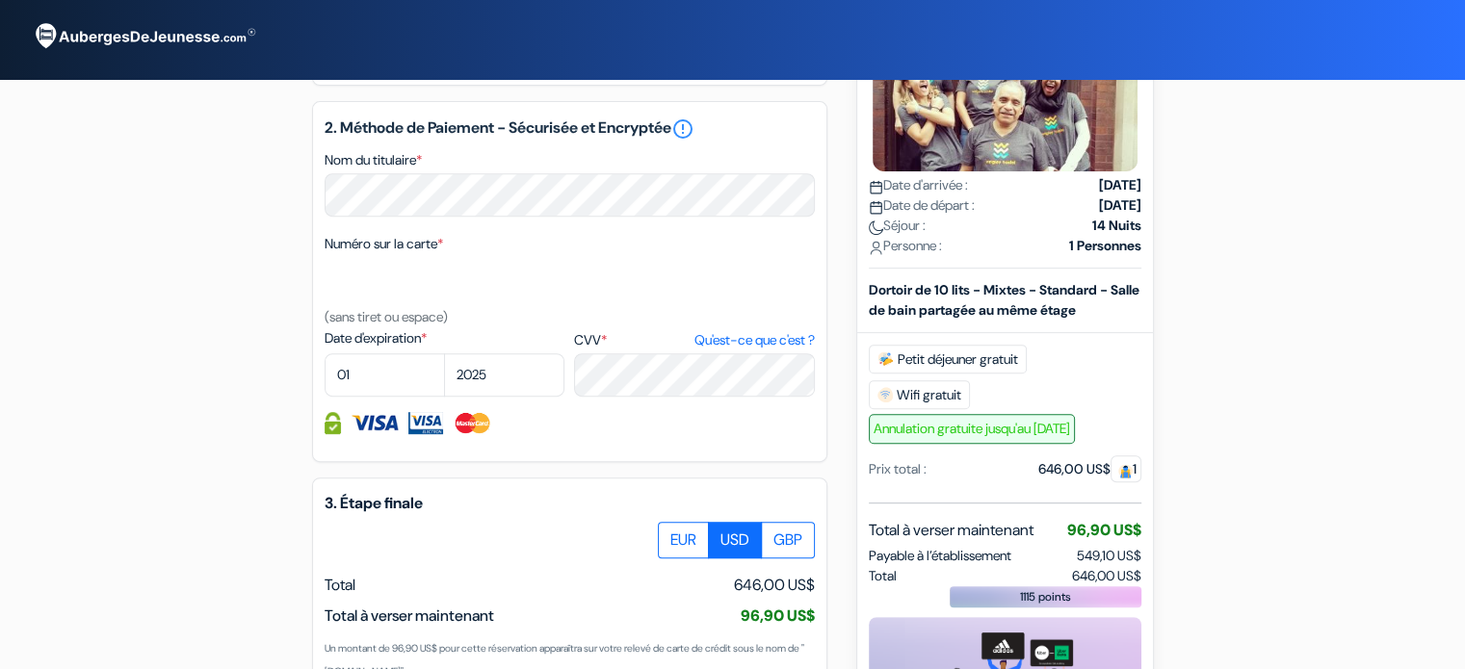
scroll to position [1027, 0]
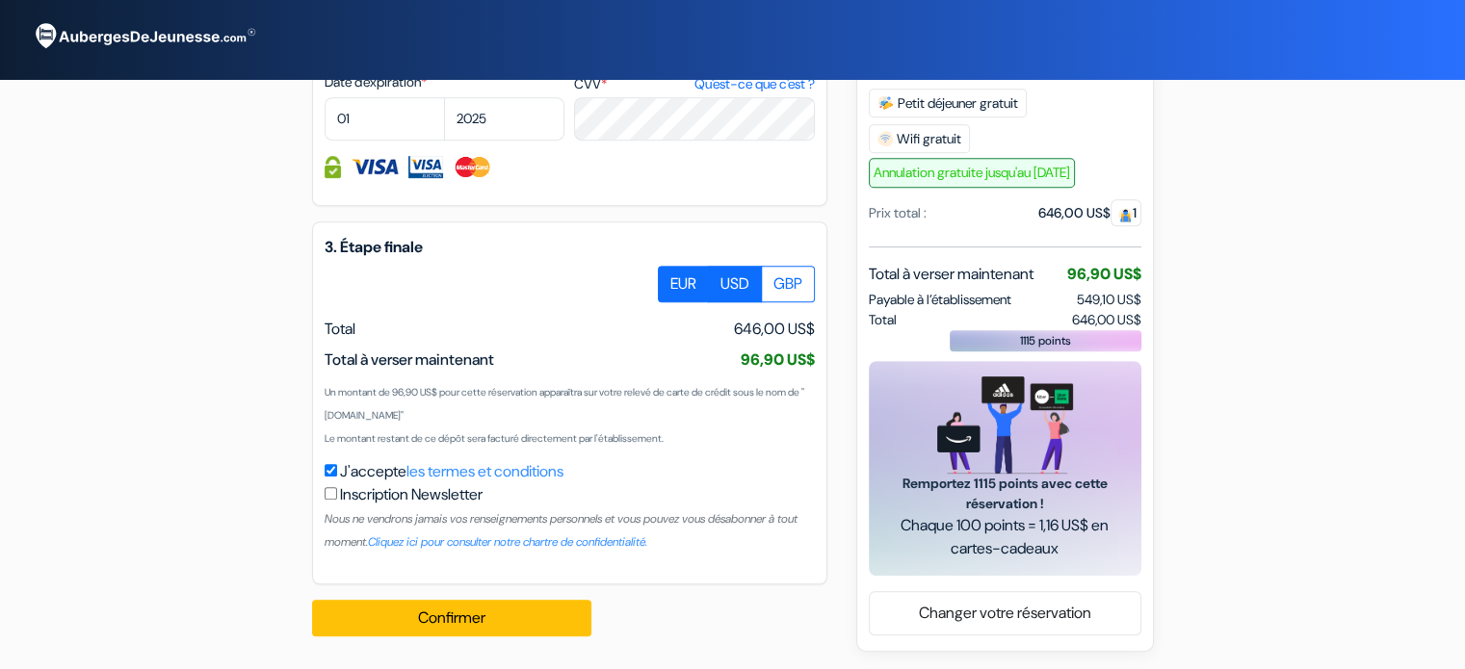
click at [680, 302] on label "EUR" at bounding box center [683, 284] width 51 height 37
click at [671, 278] on input "EUR" at bounding box center [665, 272] width 13 height 13
radio input "true"
click at [725, 302] on label "USD" at bounding box center [735, 284] width 54 height 37
click at [671, 278] on input "USD" at bounding box center [665, 272] width 13 height 13
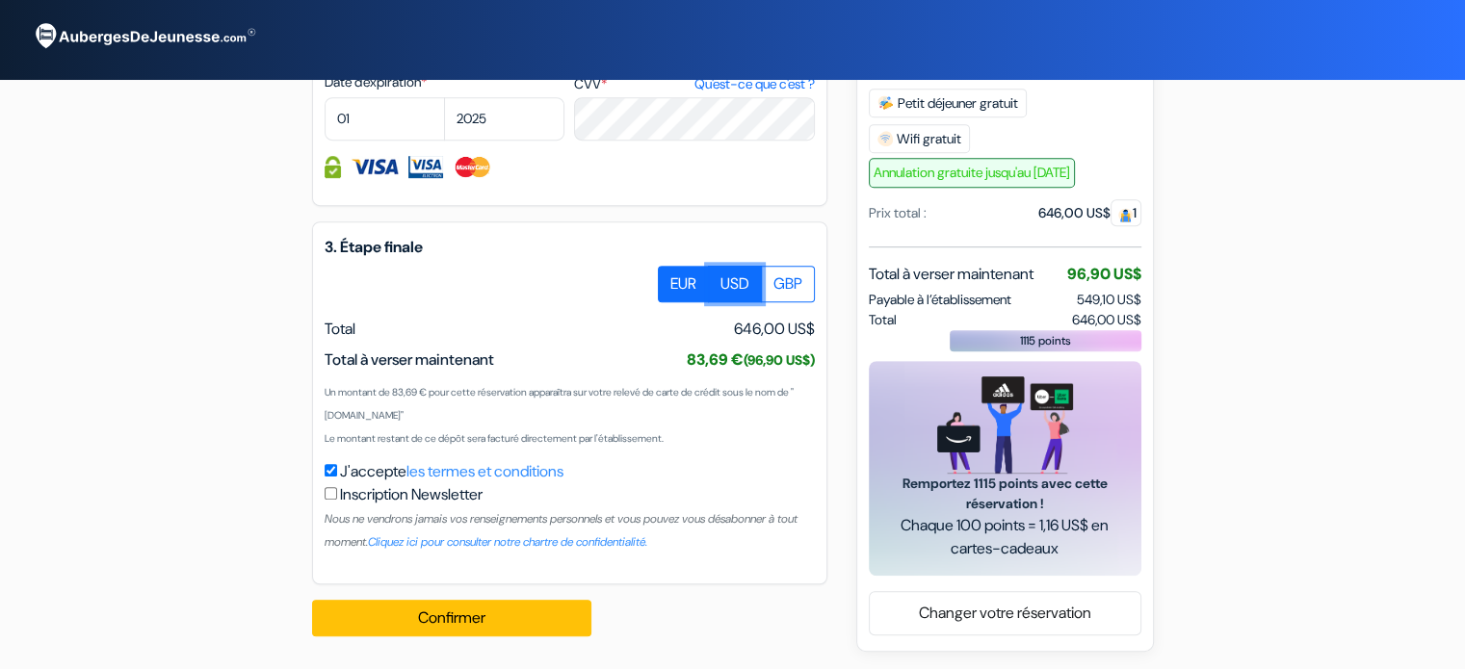
radio input "true"
click at [667, 302] on label "EUR" at bounding box center [683, 284] width 51 height 37
click at [667, 278] on input "EUR" at bounding box center [665, 272] width 13 height 13
radio input "true"
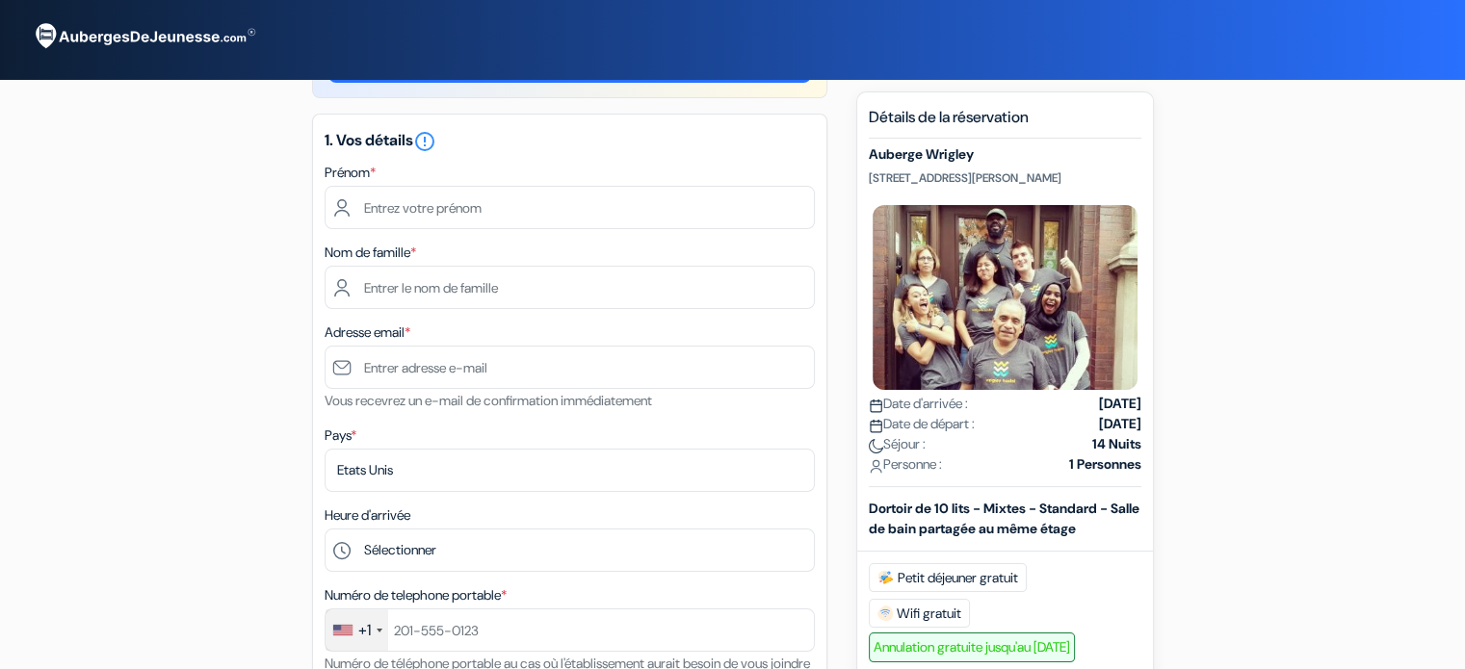
scroll to position [0, 0]
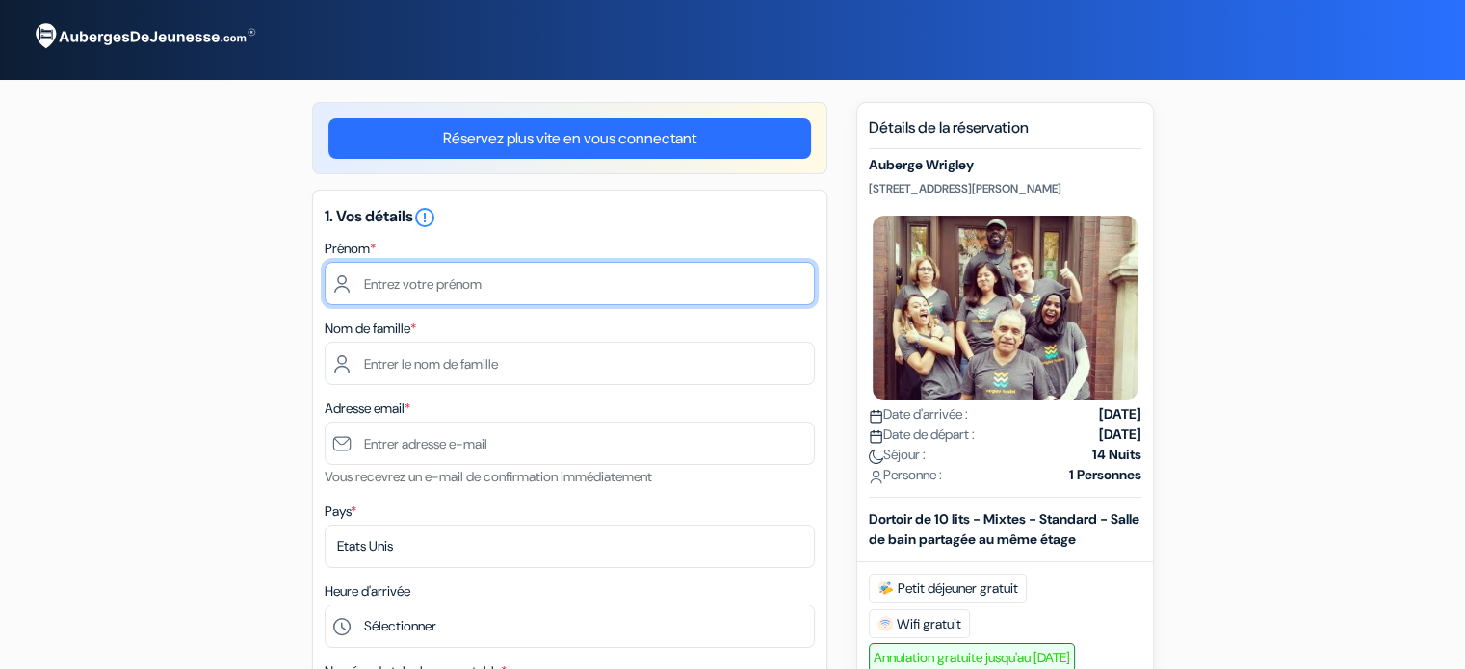
click at [448, 283] on input "text" at bounding box center [570, 283] width 490 height 43
type input "Zacharie"
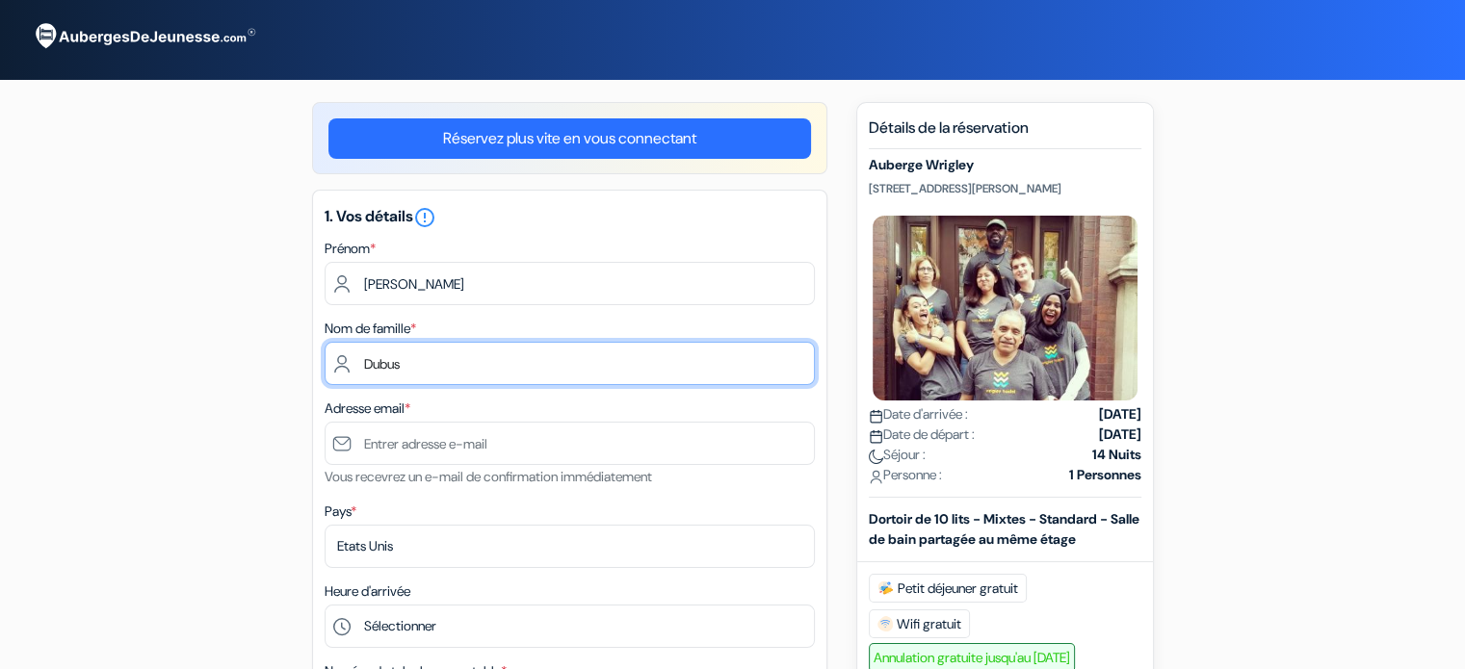
type input "Dubus"
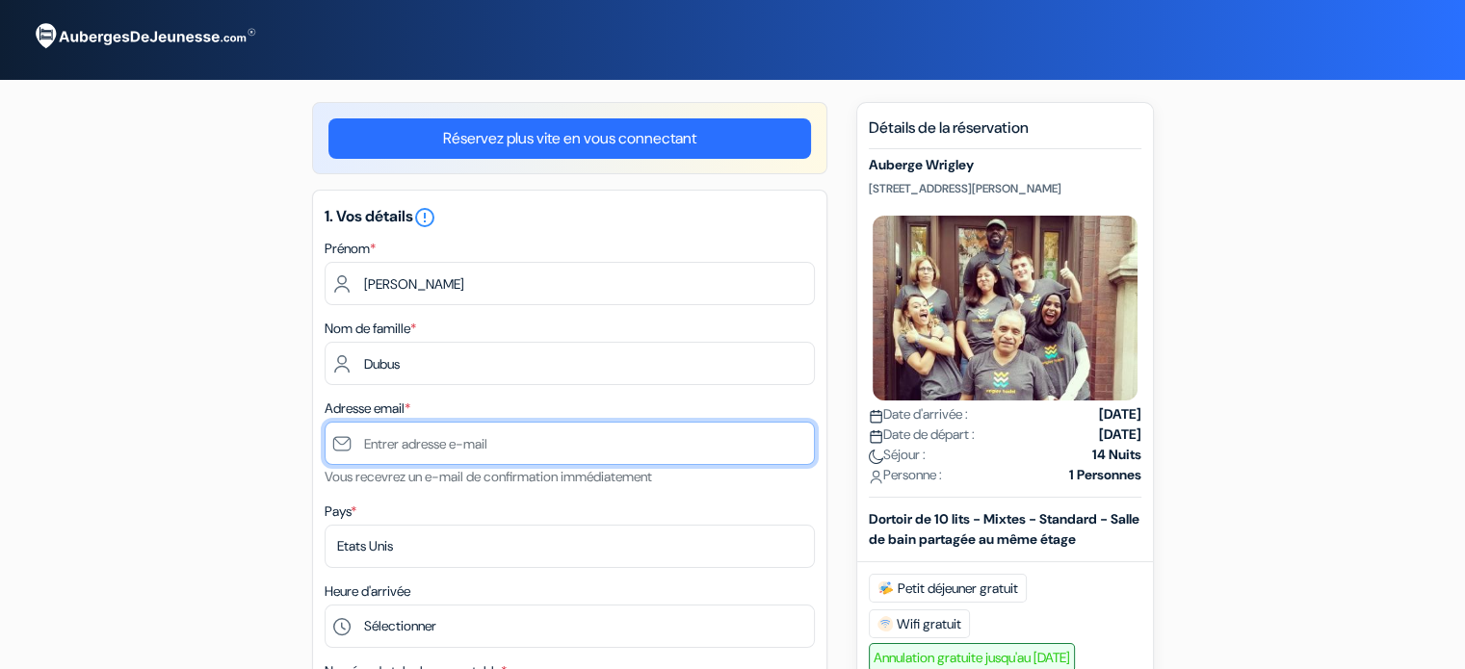
click at [428, 433] on input "text" at bounding box center [570, 443] width 490 height 43
type input "[EMAIL_ADDRESS][DOMAIN_NAME]"
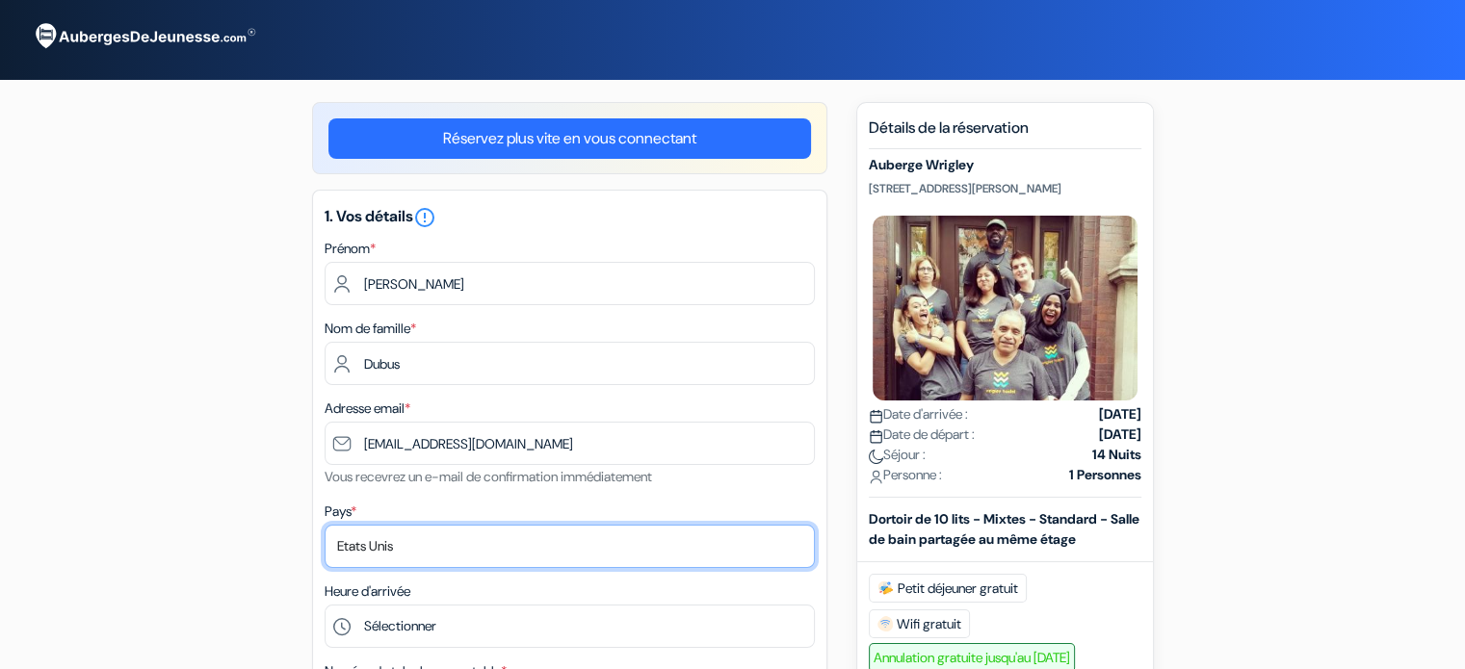
click at [421, 546] on select "Selectionner le pays Abkhazie Afghanistan Afrique Du sud Albanie Algérie Allema…" at bounding box center [570, 546] width 490 height 43
select select "67"
click at [325, 526] on select "Selectionner le pays Abkhazie Afghanistan Afrique Du sud Albanie Algérie Allema…" at bounding box center [570, 546] width 490 height 43
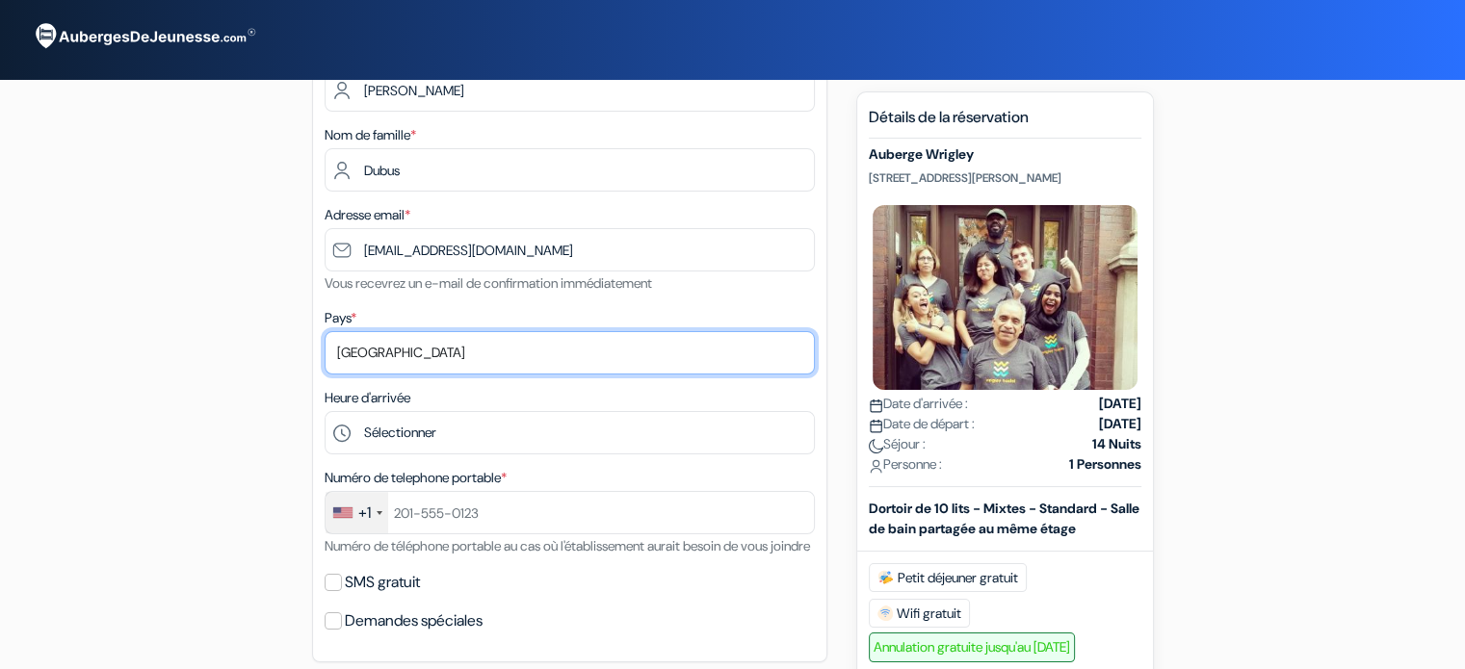
scroll to position [256, 0]
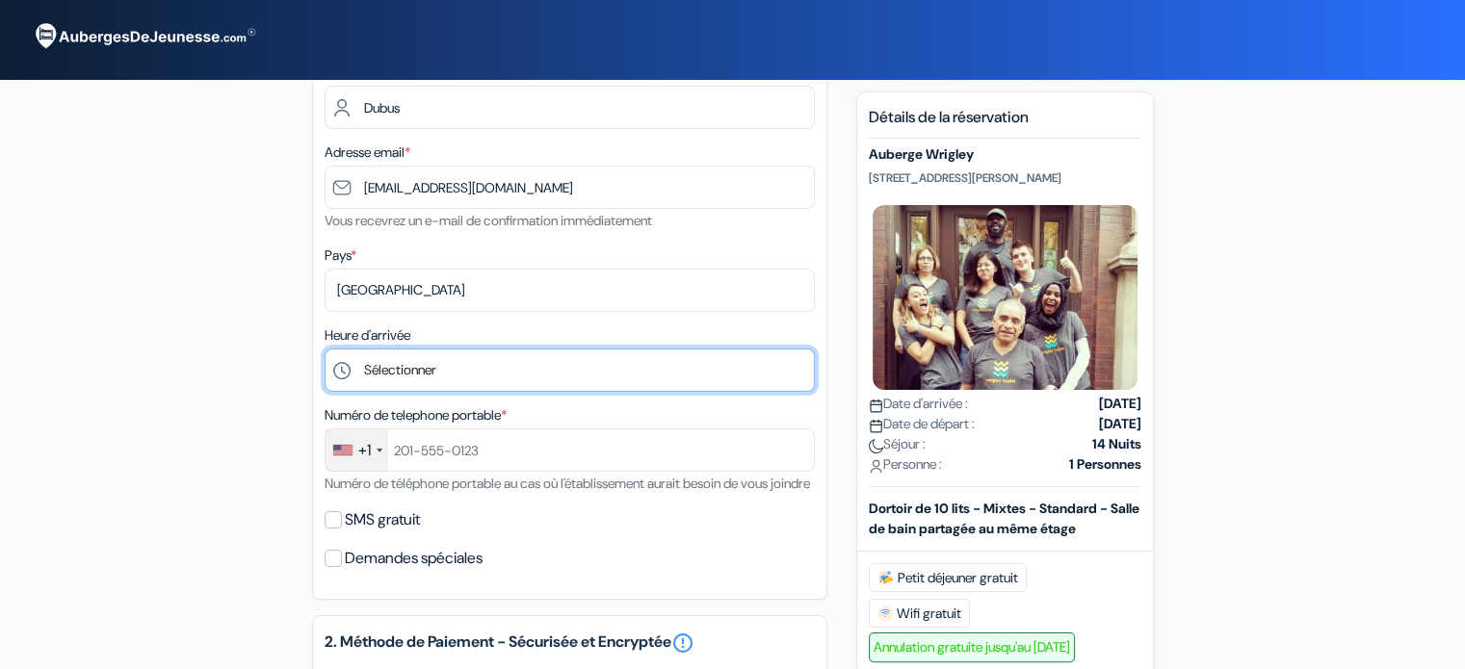
click at [395, 372] on select "Sélectionner 1:00 2:00 3:00 4:00 5:00 6:00 7:00 8:00 9:00 10:00 11:00 12:00 13:…" at bounding box center [570, 370] width 490 height 43
select select "20"
click at [325, 350] on select "Sélectionner 1:00 2:00 3:00 4:00 5:00 6:00 7:00 8:00 9:00 10:00 11:00 12:00 13:…" at bounding box center [570, 370] width 490 height 43
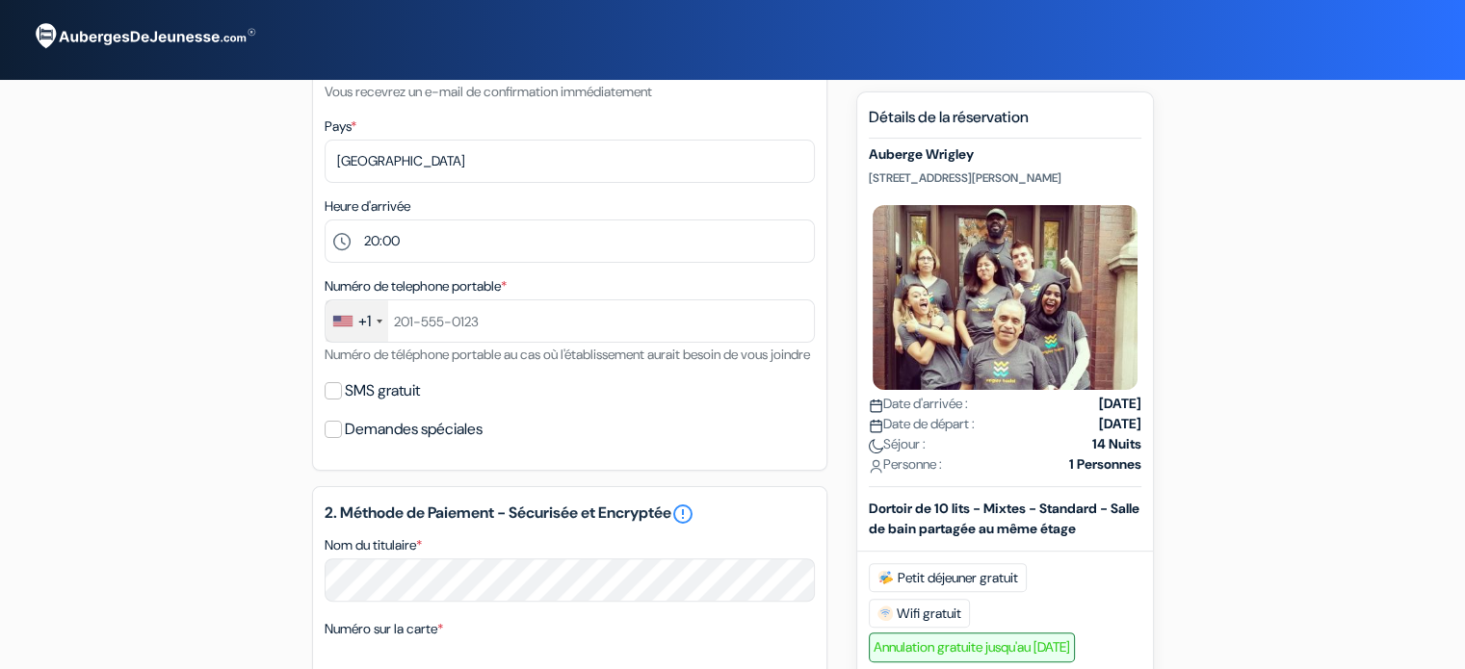
click at [361, 327] on div "+1" at bounding box center [364, 321] width 13 height 23
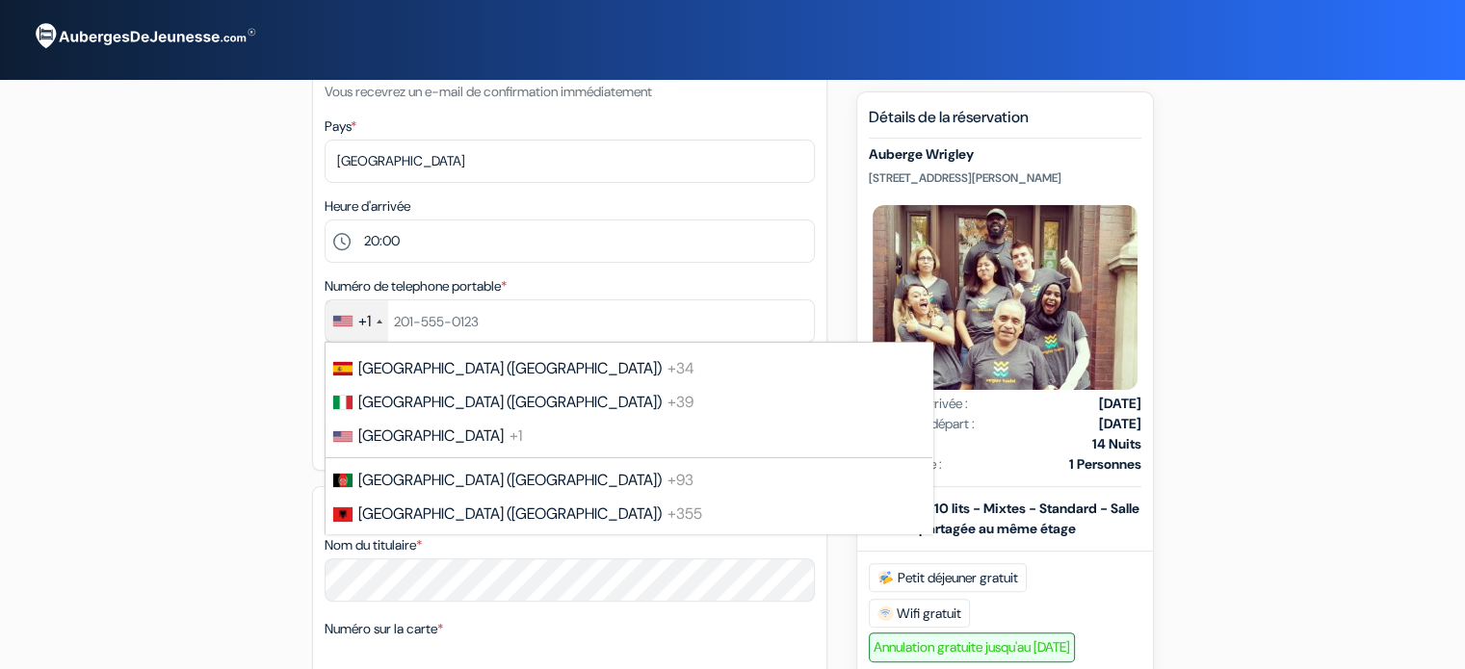
scroll to position [2639, 0]
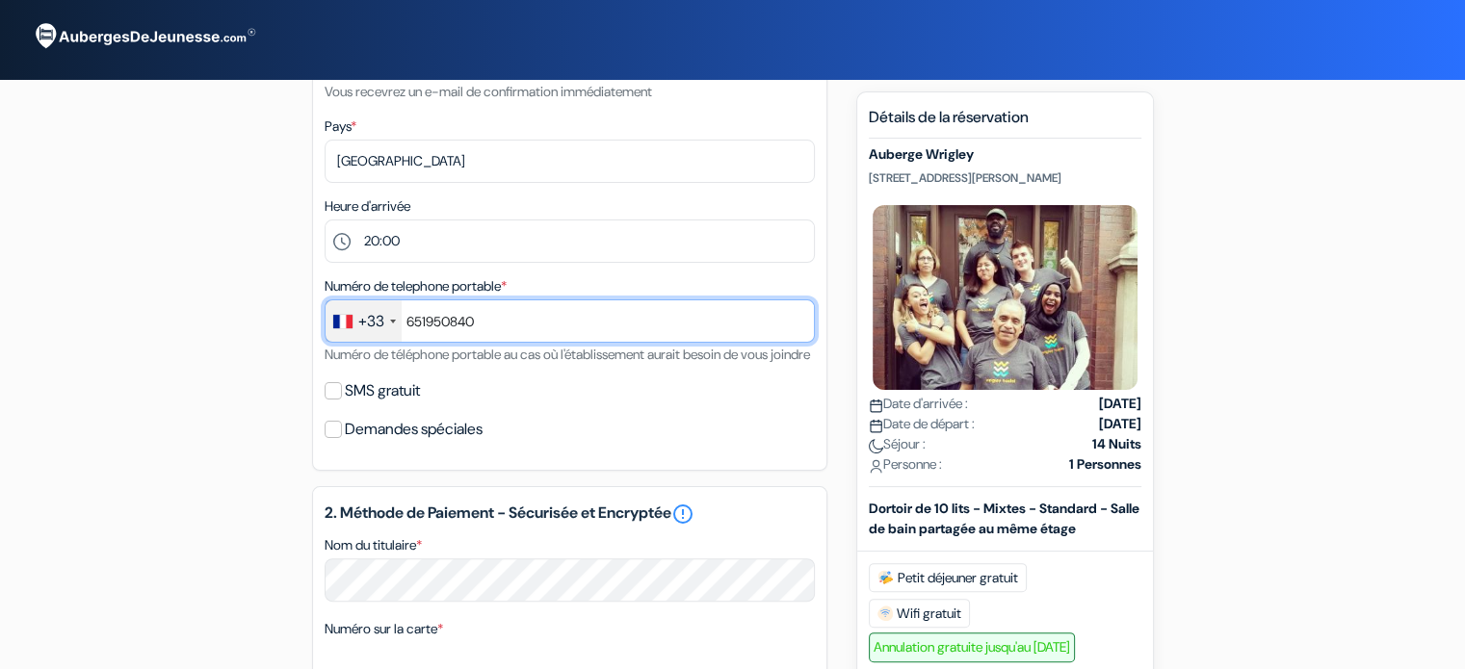
type input "651950840"
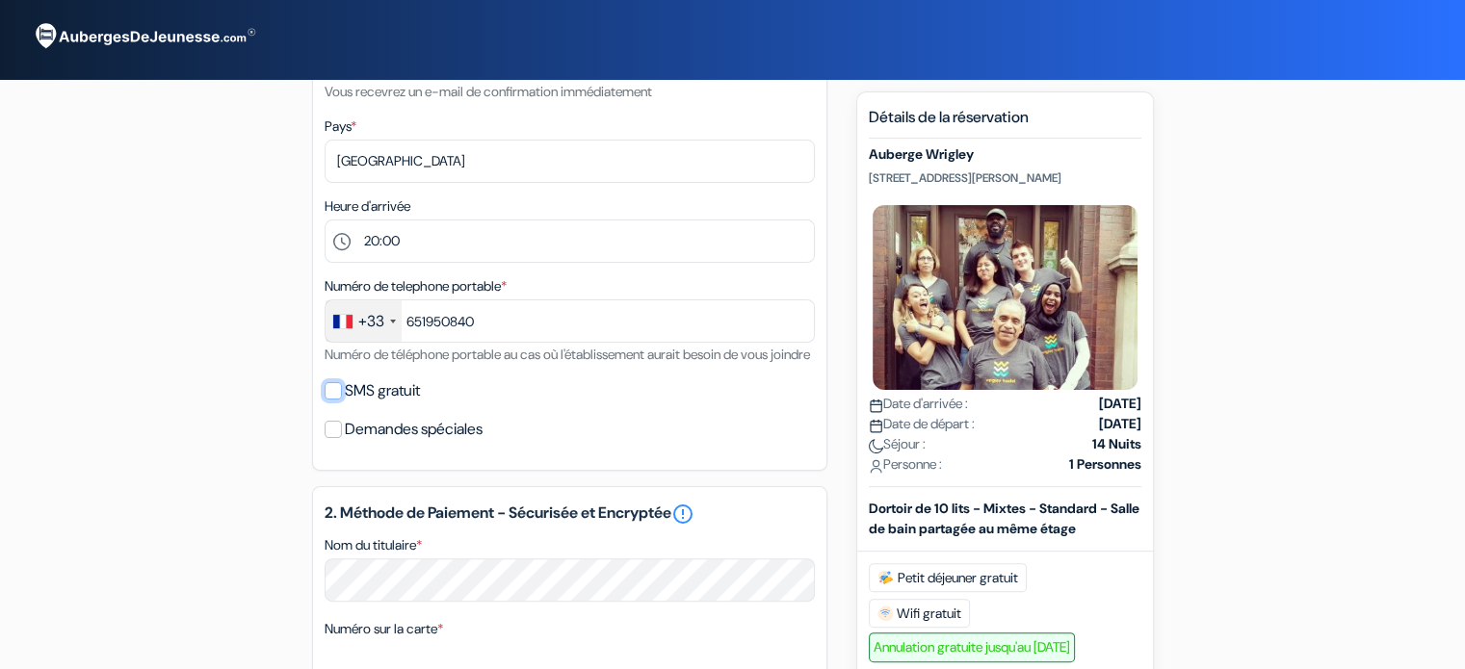
click at [335, 400] on input "SMS gratuit" at bounding box center [333, 390] width 17 height 17
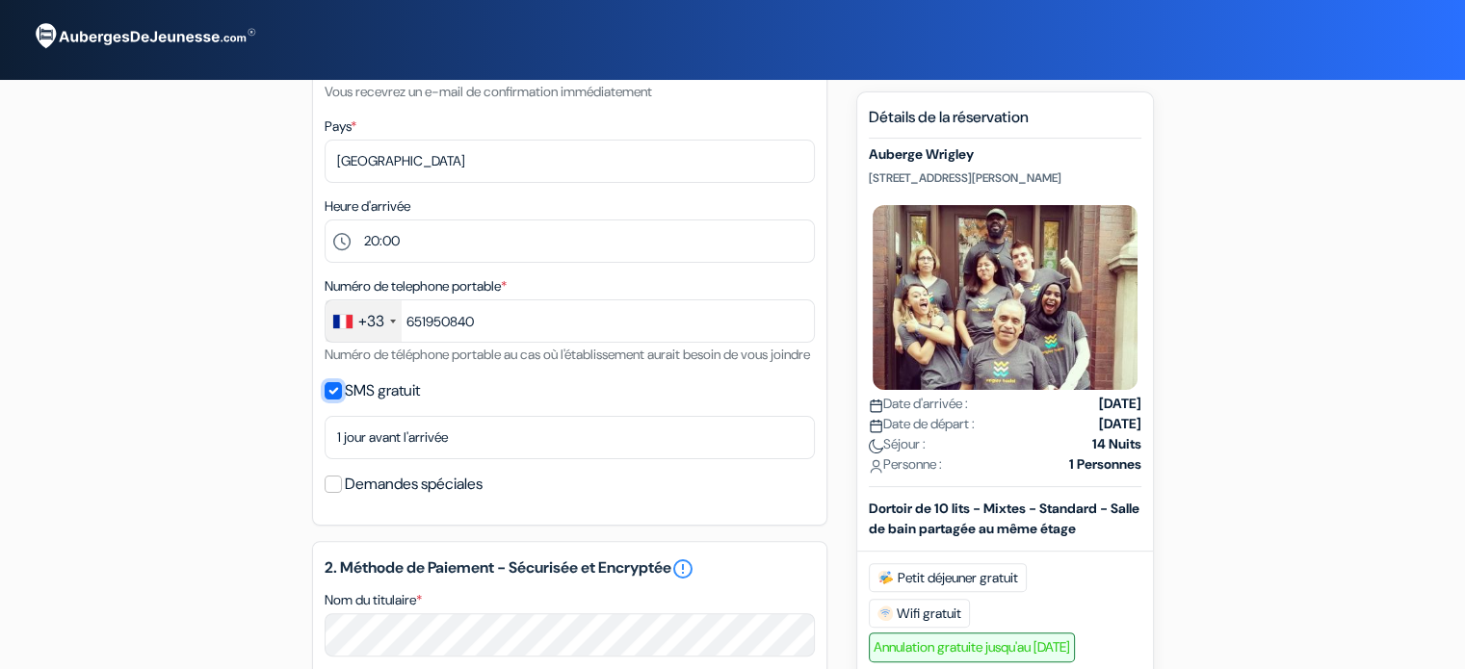
click at [335, 400] on input "SMS gratuit" at bounding box center [333, 390] width 17 height 17
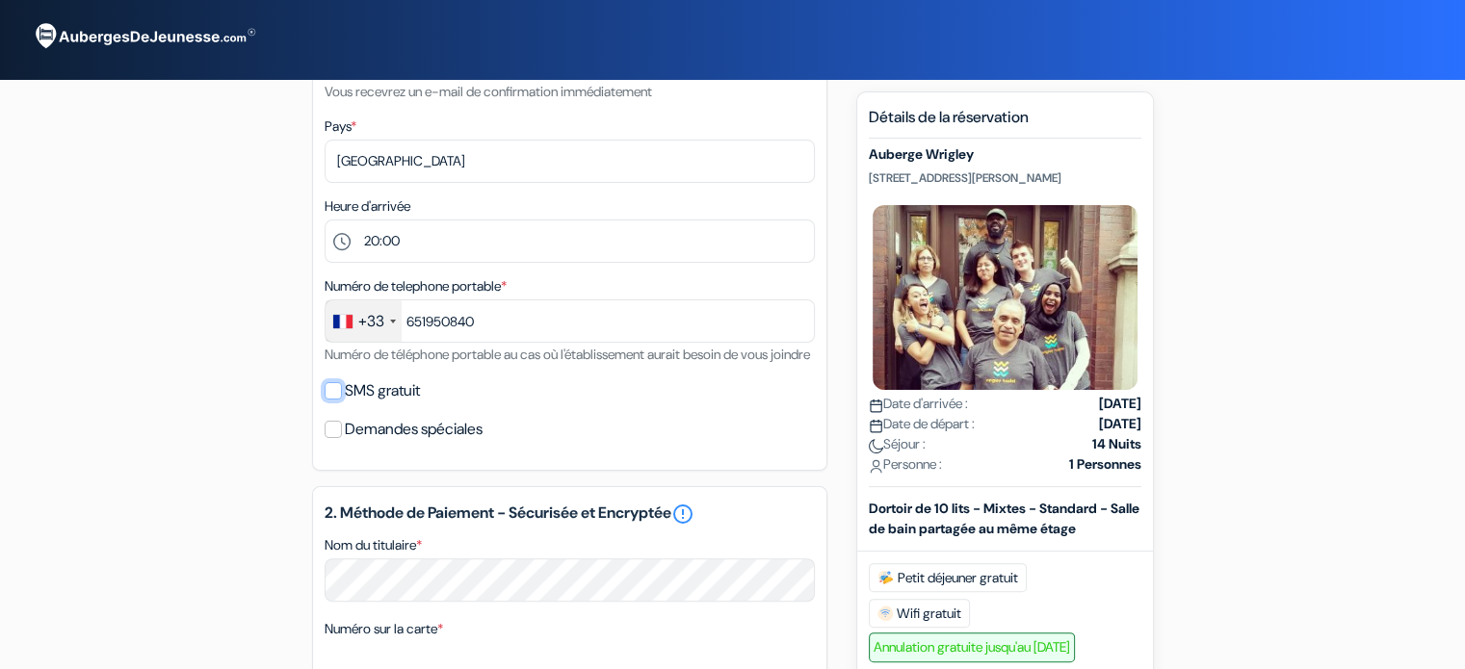
click at [327, 400] on input "SMS gratuit" at bounding box center [333, 390] width 17 height 17
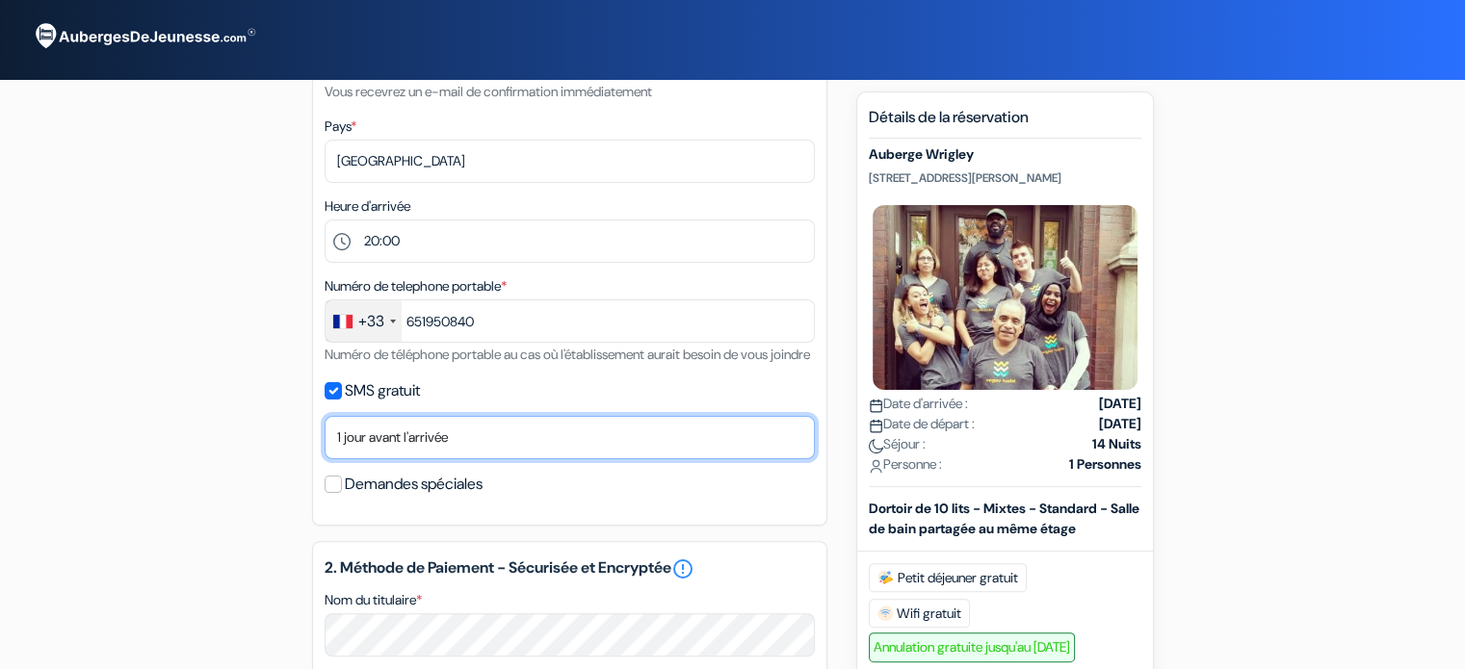
drag, startPoint x: 447, startPoint y: 441, endPoint x: 447, endPoint y: 452, distance: 10.6
click at [447, 441] on select "Non merci Maintenant Le jour de votre arrivée 1 jour avant l'arrivée 2 jours av…" at bounding box center [570, 437] width 490 height 43
click at [325, 441] on select "Non merci Maintenant Le jour de votre arrivée 1 jour avant l'arrivée 2 jours av…" at bounding box center [570, 437] width 490 height 43
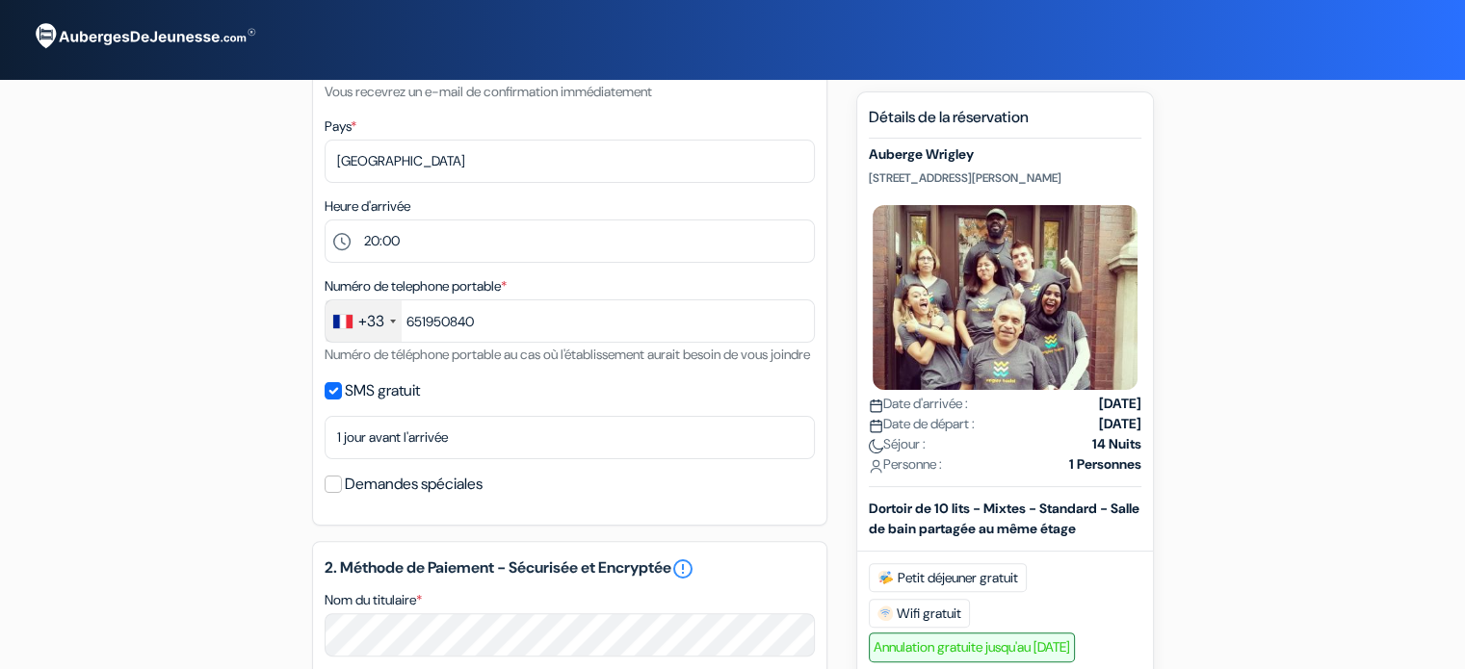
click at [489, 405] on div "SMS gratuit" at bounding box center [570, 391] width 490 height 27
click at [335, 400] on input "SMS gratuit" at bounding box center [333, 390] width 17 height 17
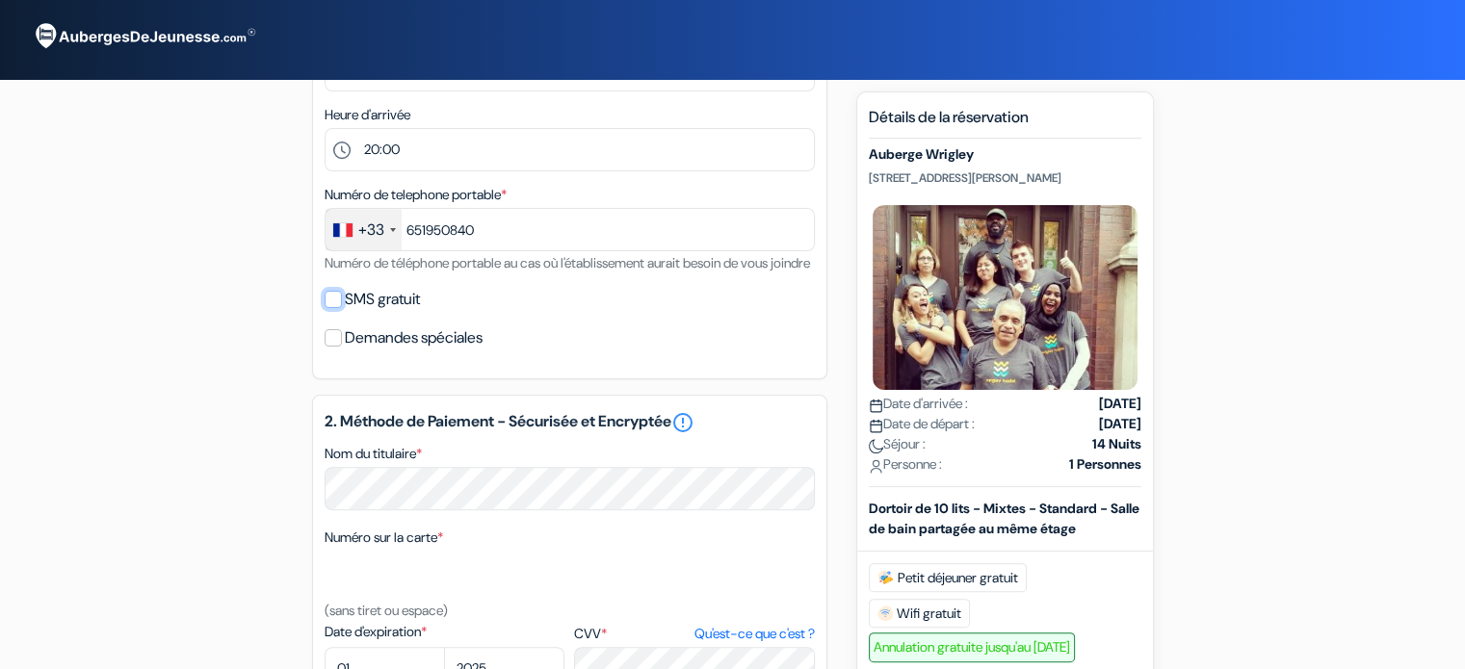
scroll to position [513, 0]
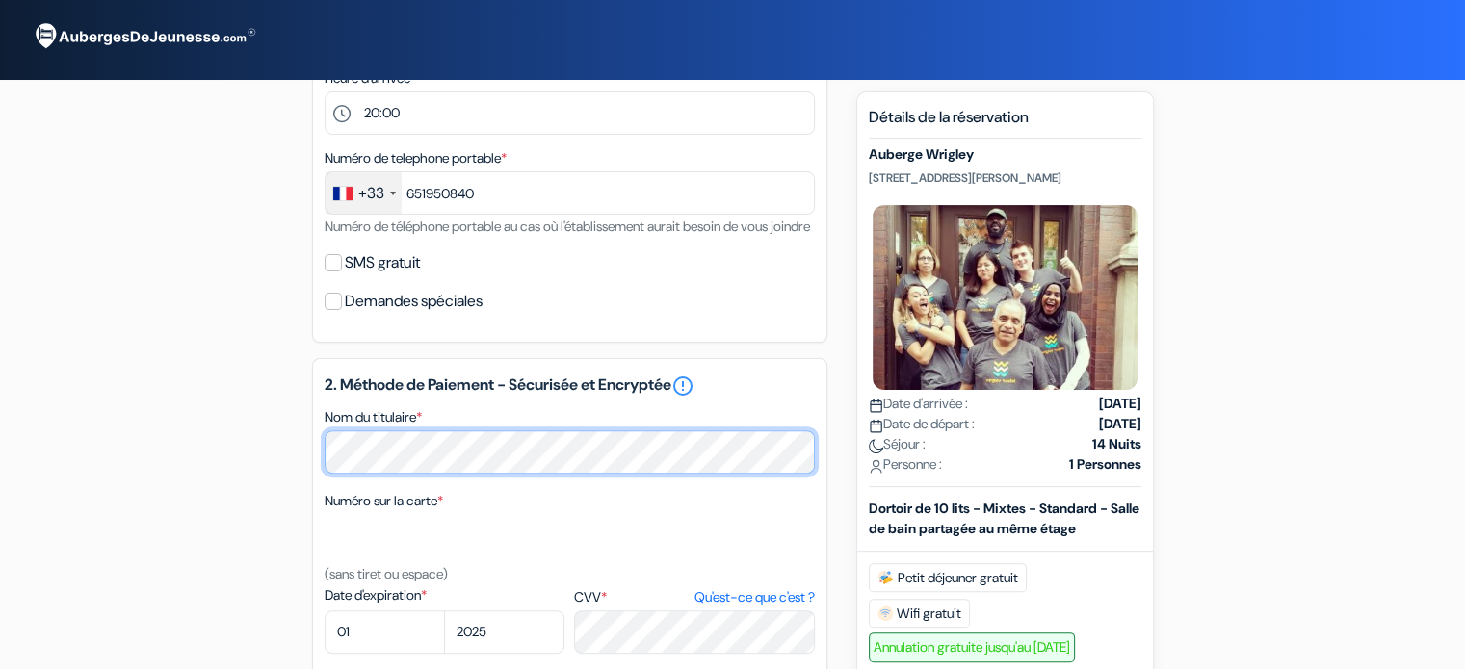
click at [238, 469] on div "add_box Auberge Wrigley 3514 N Sheffield, Chicago, Etats Unis Détails de l'étab…" at bounding box center [733, 377] width 1272 height 1577
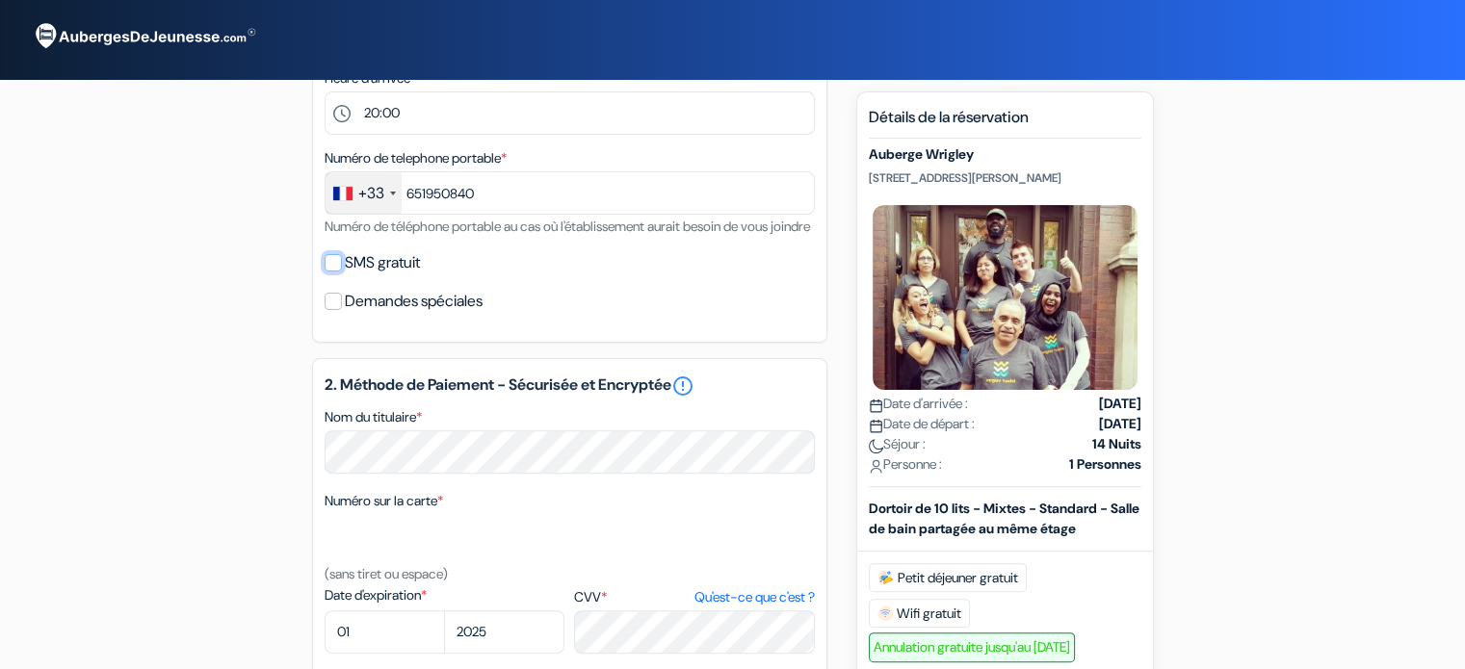
click at [326, 272] on input "SMS gratuit" at bounding box center [333, 262] width 17 height 17
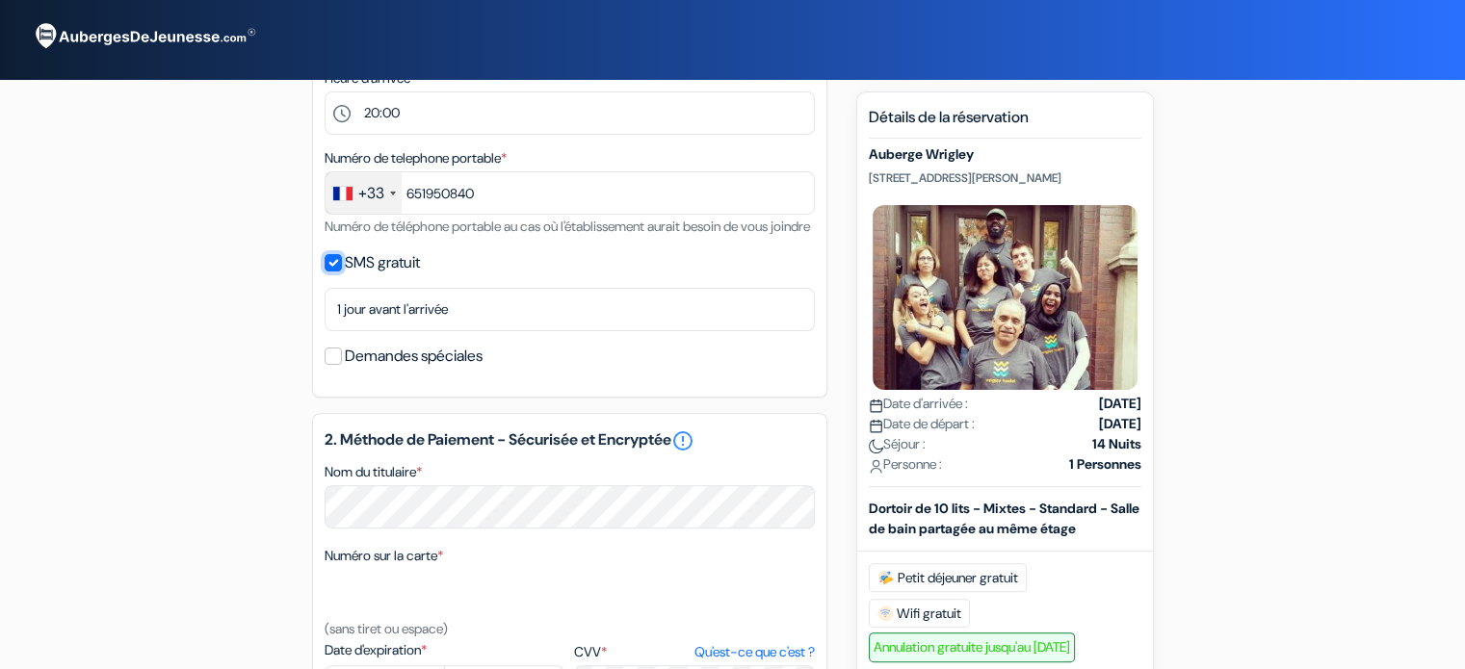
click at [326, 272] on input "SMS gratuit" at bounding box center [333, 262] width 17 height 17
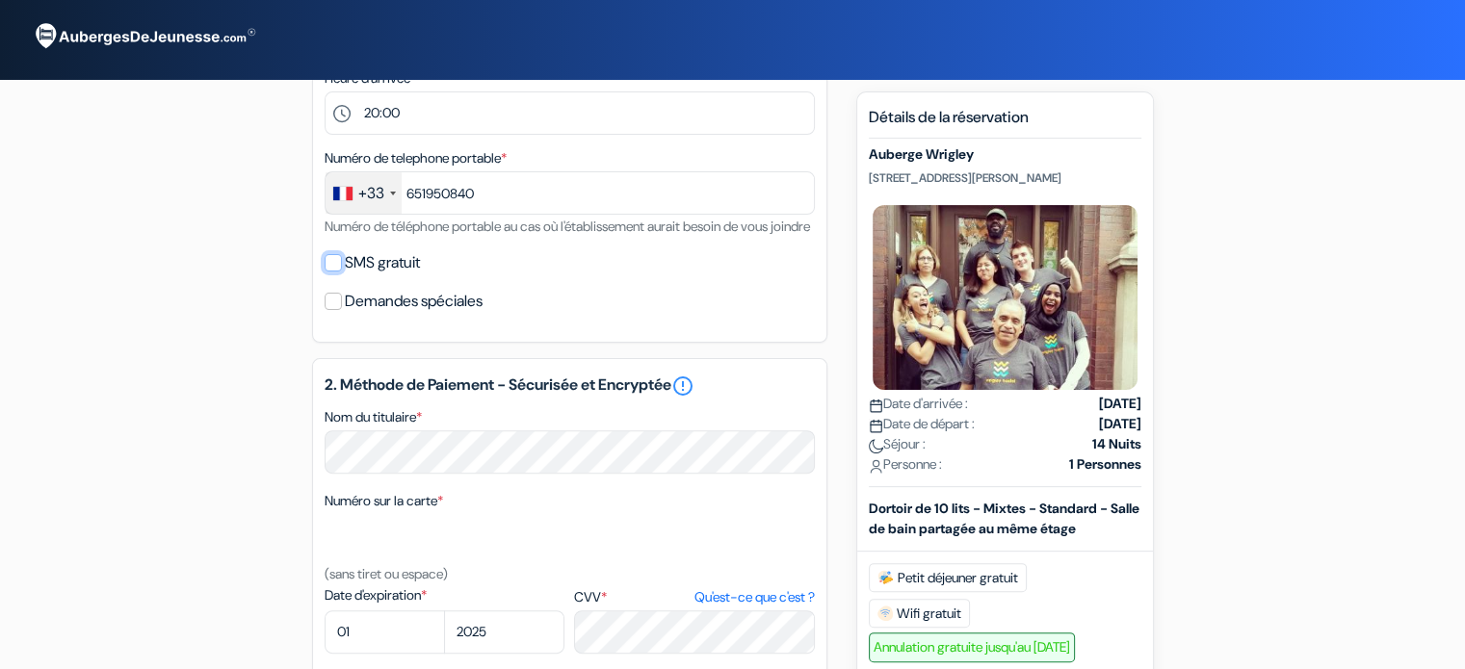
click at [331, 272] on input "SMS gratuit" at bounding box center [333, 262] width 17 height 17
checkbox input "true"
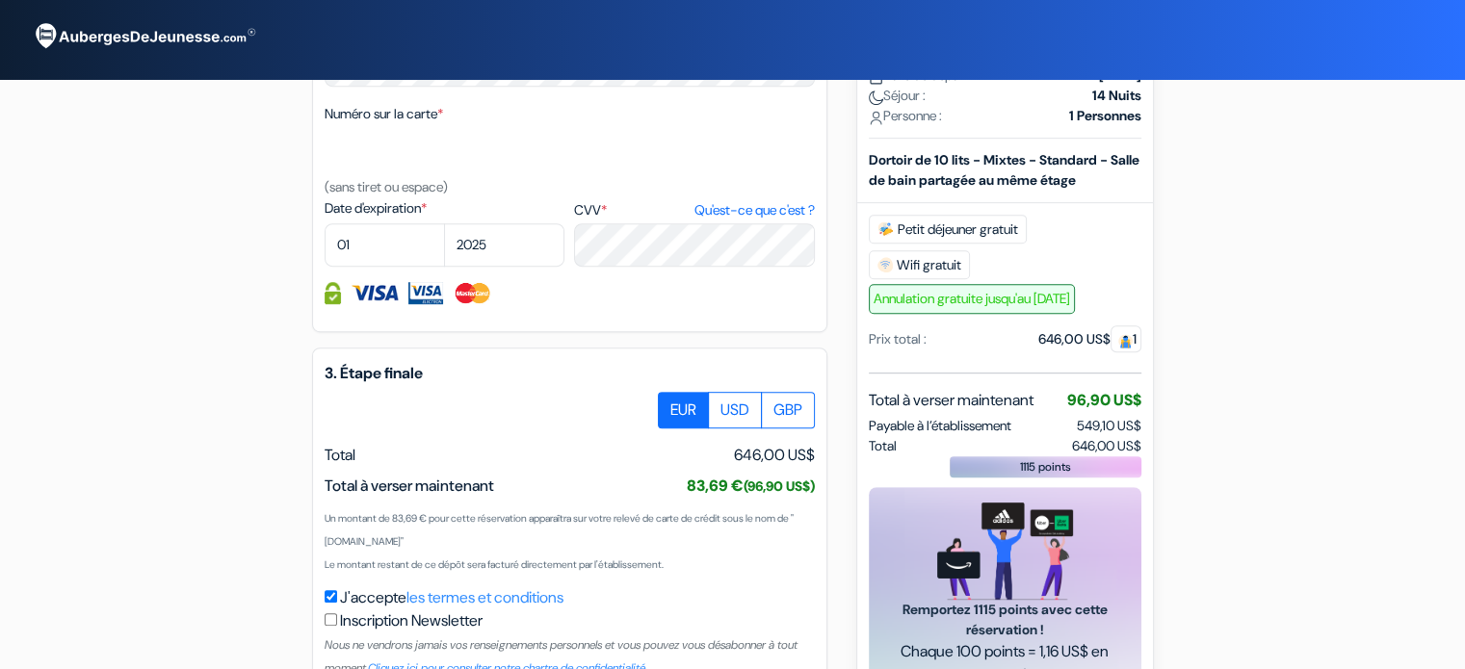
scroll to position [1027, 0]
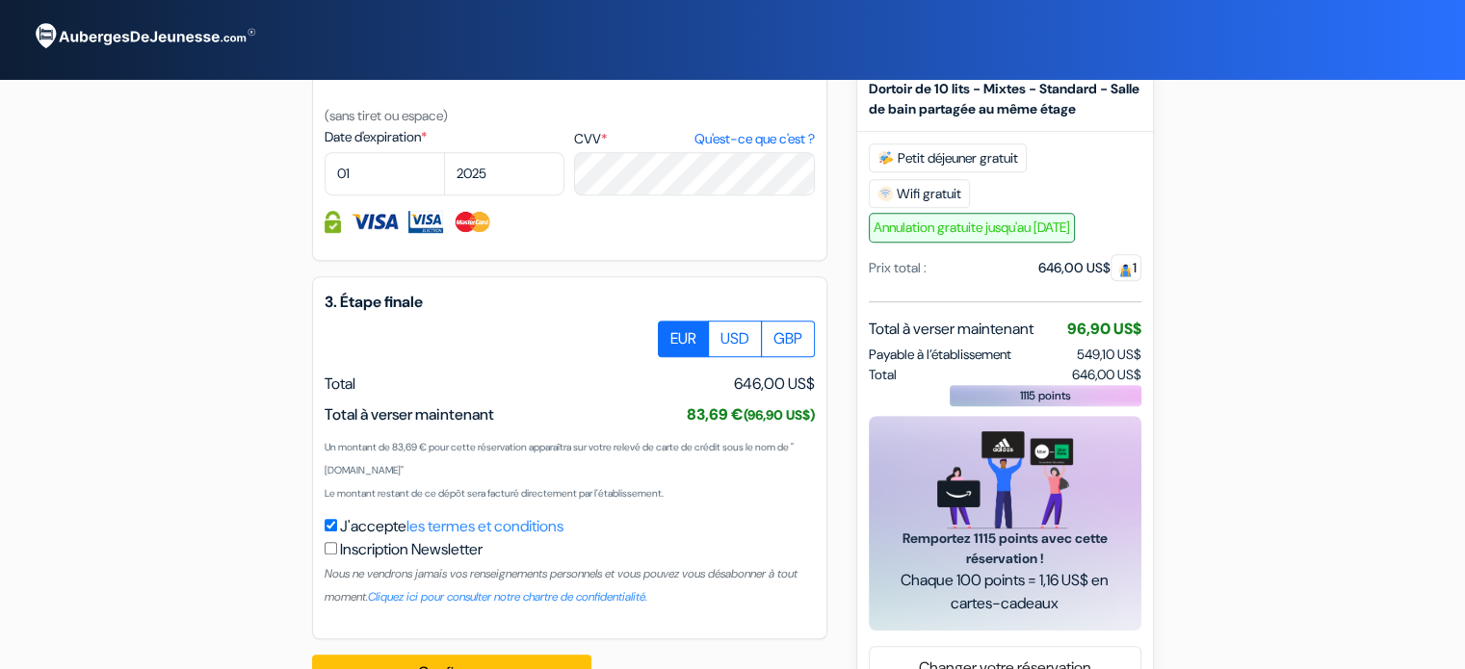
click at [687, 357] on label "EUR" at bounding box center [683, 339] width 51 height 37
click at [671, 333] on input "EUR" at bounding box center [665, 327] width 13 height 13
click at [669, 357] on label "EUR" at bounding box center [683, 339] width 51 height 37
click at [669, 333] on input "EUR" at bounding box center [665, 327] width 13 height 13
click at [740, 357] on label "USD" at bounding box center [735, 339] width 54 height 37
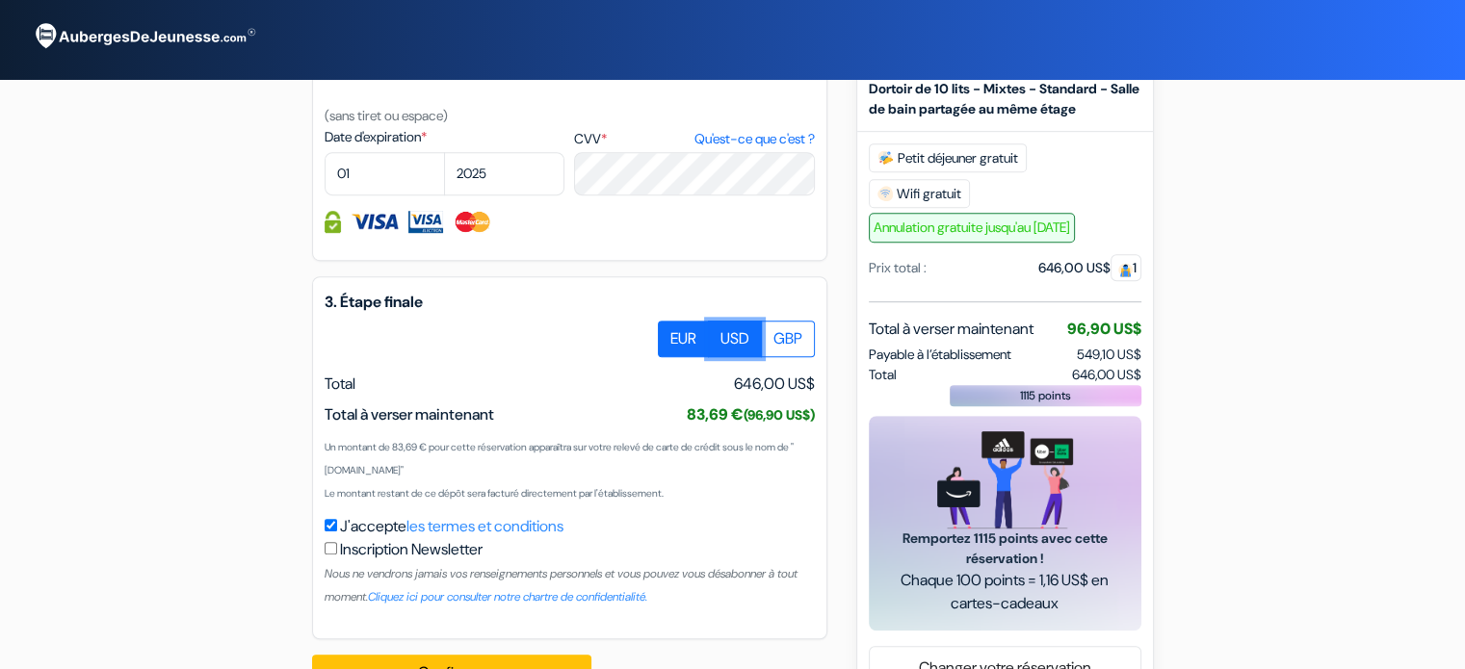
click at [671, 333] on input "USD" at bounding box center [665, 327] width 13 height 13
radio input "true"
click at [782, 357] on label "GBP" at bounding box center [788, 339] width 54 height 37
click at [671, 333] on input "GBP" at bounding box center [665, 327] width 13 height 13
radio input "true"
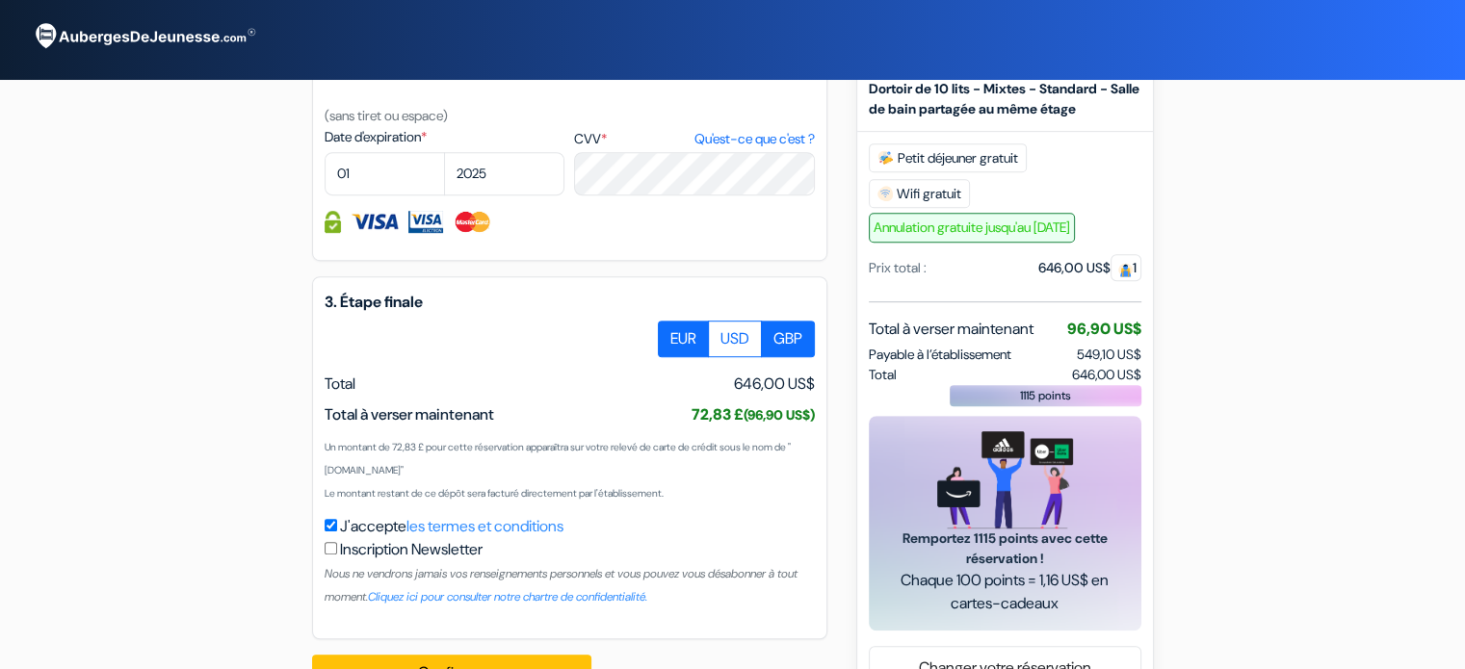
click at [681, 357] on label "EUR" at bounding box center [683, 339] width 51 height 37
click at [671, 333] on input "EUR" at bounding box center [665, 327] width 13 height 13
radio input "true"
drag, startPoint x: 324, startPoint y: 445, endPoint x: 528, endPoint y: 439, distance: 204.3
click at [528, 427] on div "Total à verser maintenant 83,69 € (96,90 US$) 96,90 US$" at bounding box center [570, 415] width 490 height 23
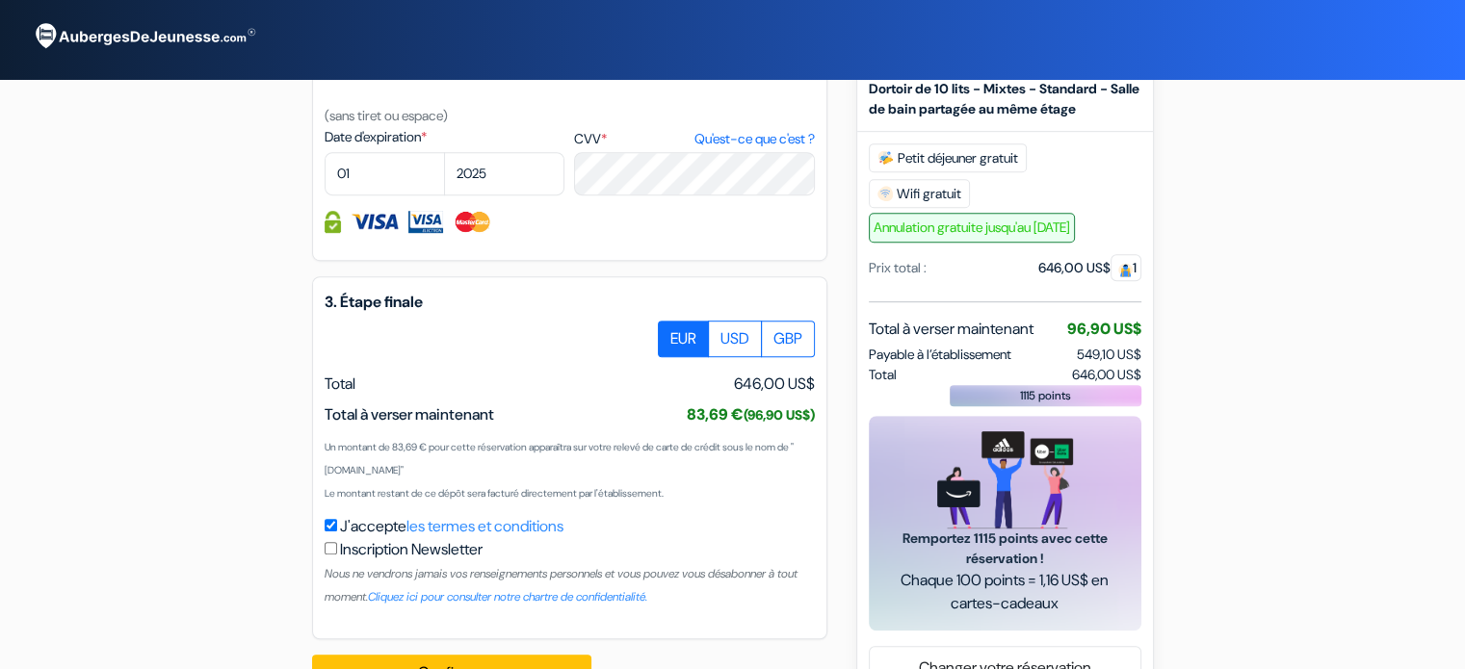
drag, startPoint x: 728, startPoint y: 411, endPoint x: 817, endPoint y: 410, distance: 88.6
click at [817, 410] on div "3. Étape finale EUR USD GBP Total J'accepte" at bounding box center [569, 457] width 515 height 363
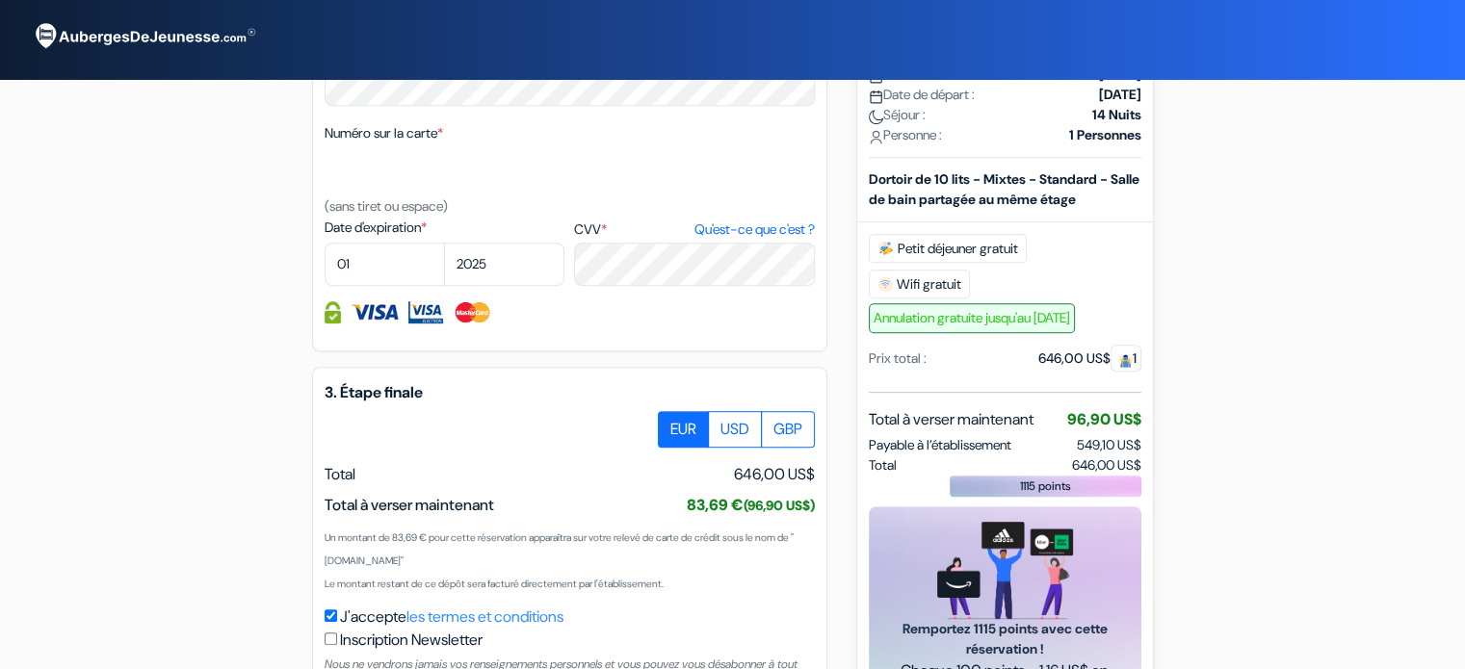
scroll to position [899, 0]
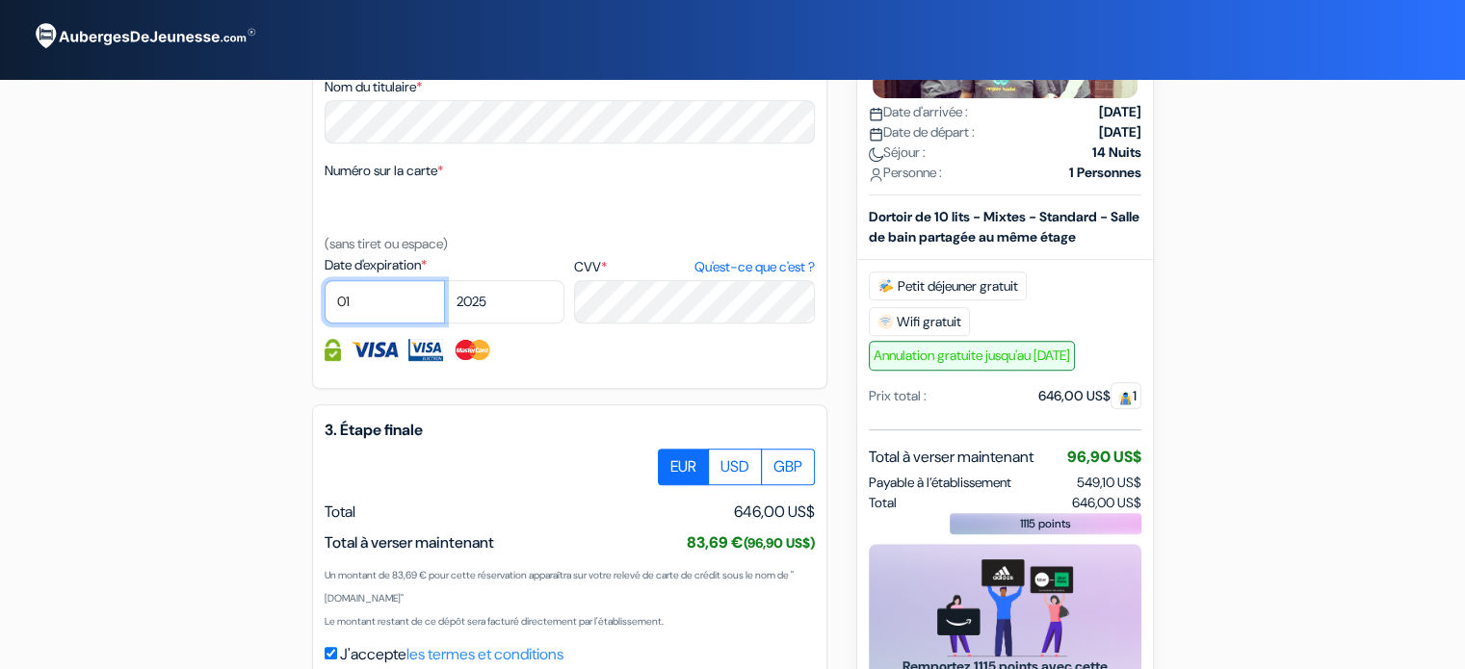
drag, startPoint x: 366, startPoint y: 326, endPoint x: 333, endPoint y: 324, distance: 32.8
click at [333, 324] on select "01 02 03 04 05 06 07 08 09 10 11 12" at bounding box center [385, 301] width 120 height 43
select select "05"
click at [325, 305] on select "01 02 03 04 05 06 07 08 09 10 11 12" at bounding box center [385, 301] width 120 height 43
click at [496, 324] on select "2025 2026 2027 2028 2029 2030 2031 2032 2033 2034 2035 2036 2037 2038 2039 2040…" at bounding box center [504, 301] width 120 height 43
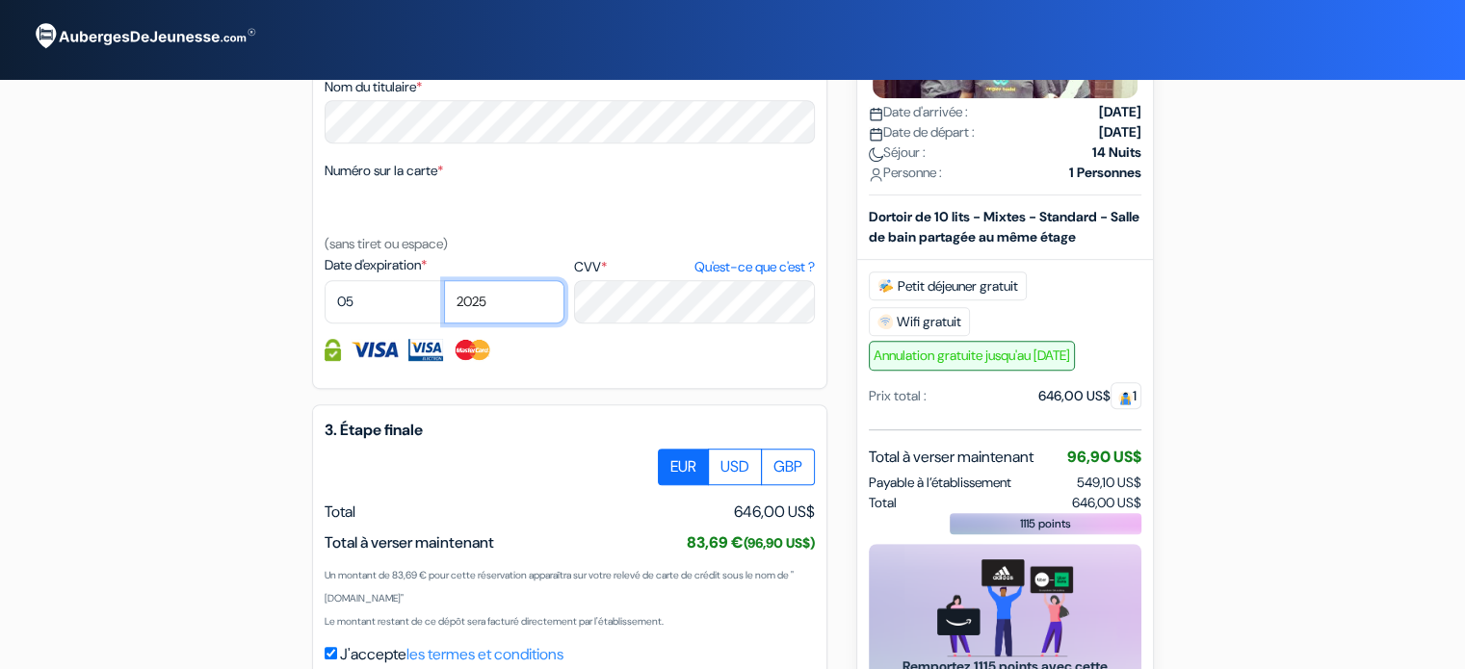
select select "2026"
click at [444, 305] on select "2025 2026 2027 2028 2029 2030 2031 2032 2033 2034 2035 2036 2037 2038 2039 2040…" at bounding box center [504, 301] width 120 height 43
click at [501, 255] on div "Numéro sur la carte * (sans tiret ou espace)" at bounding box center [570, 207] width 490 height 96
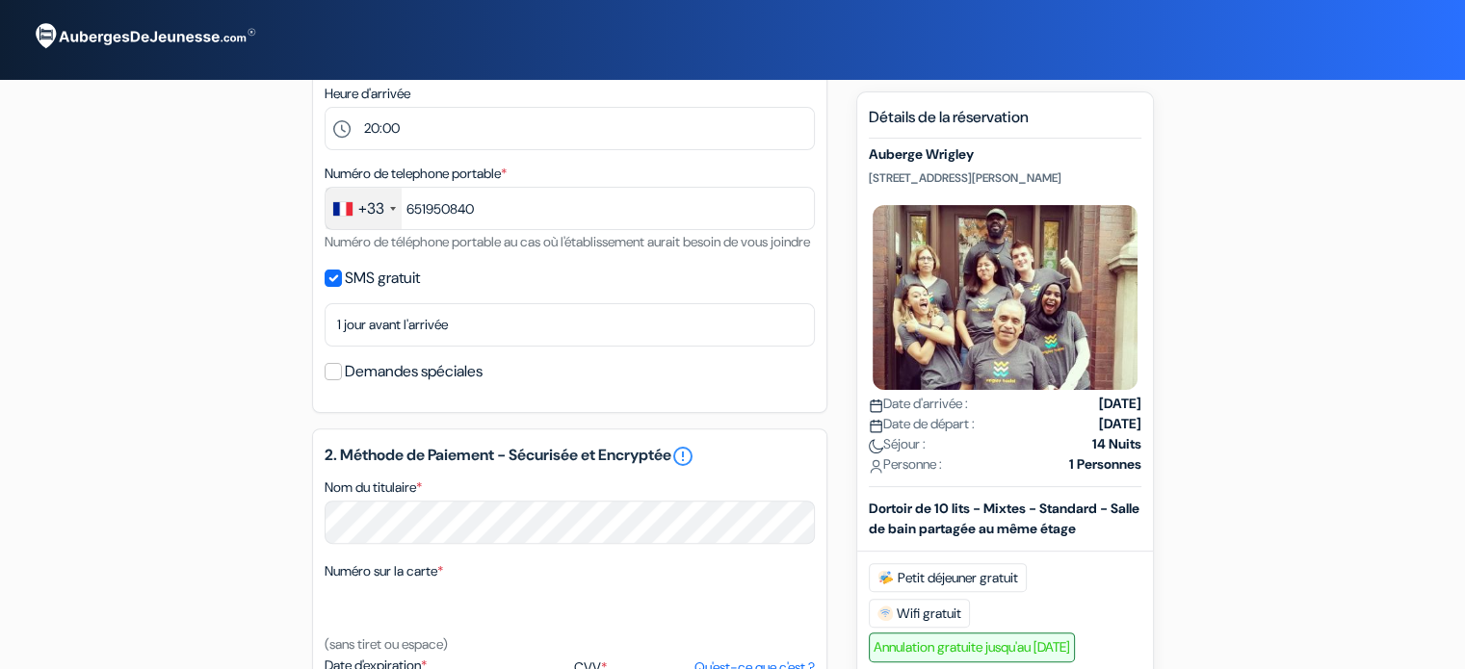
scroll to position [337, 0]
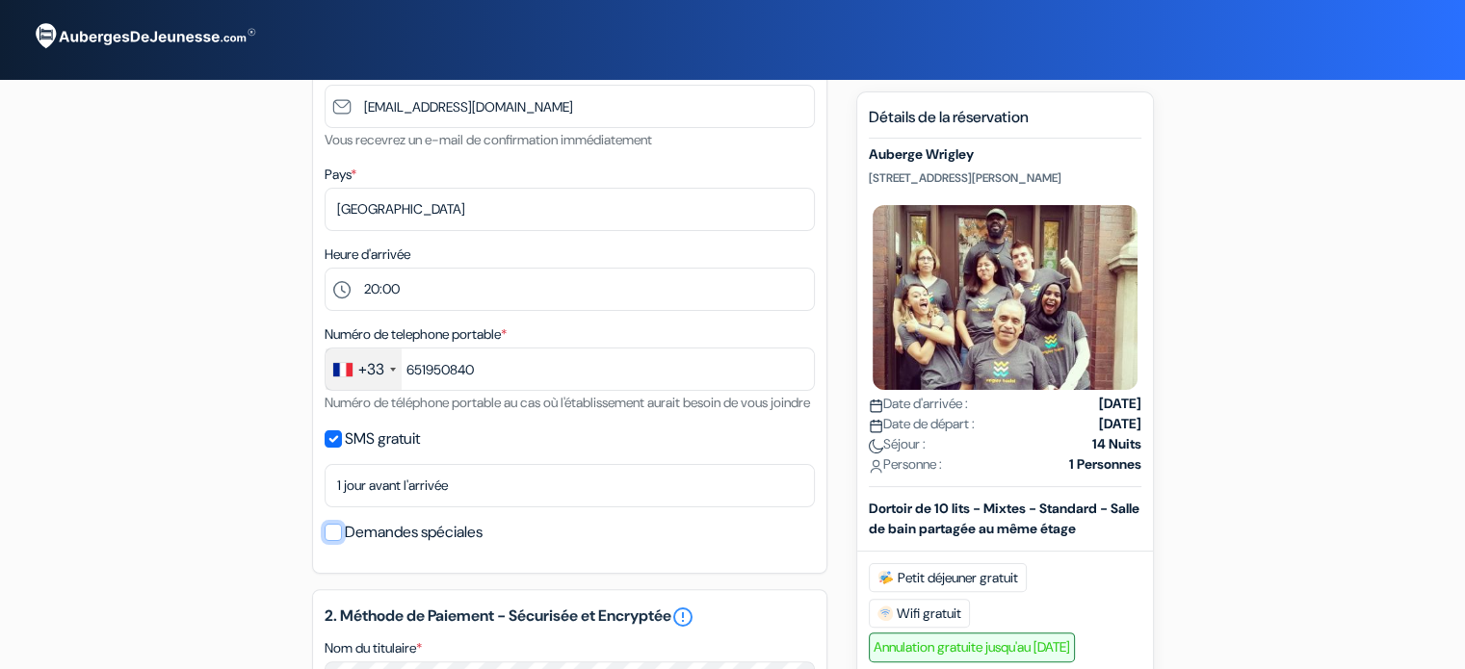
click at [328, 541] on input "Demandes spéciales" at bounding box center [333, 532] width 17 height 17
click at [329, 541] on input "Demandes spéciales" at bounding box center [333, 532] width 17 height 17
checkbox input "false"
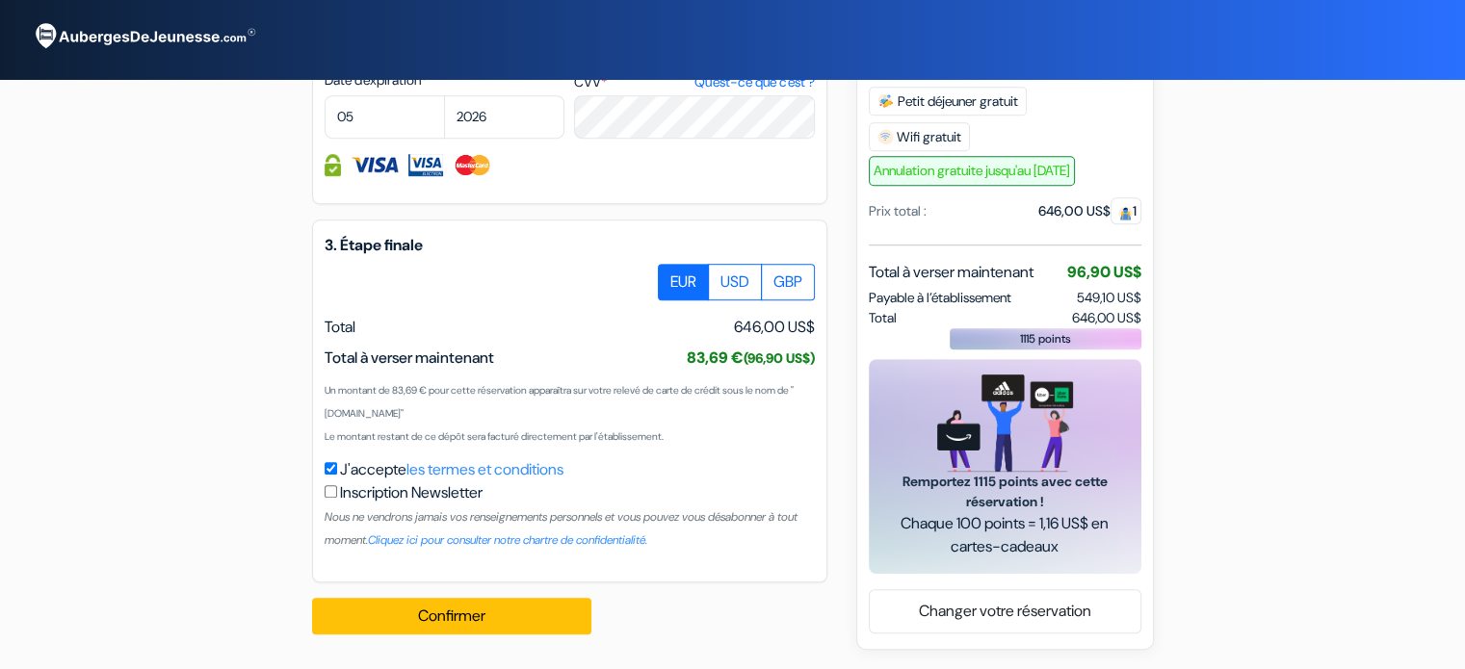
scroll to position [1108, 0]
click at [432, 618] on button "Confirmer Loading..." at bounding box center [451, 616] width 279 height 37
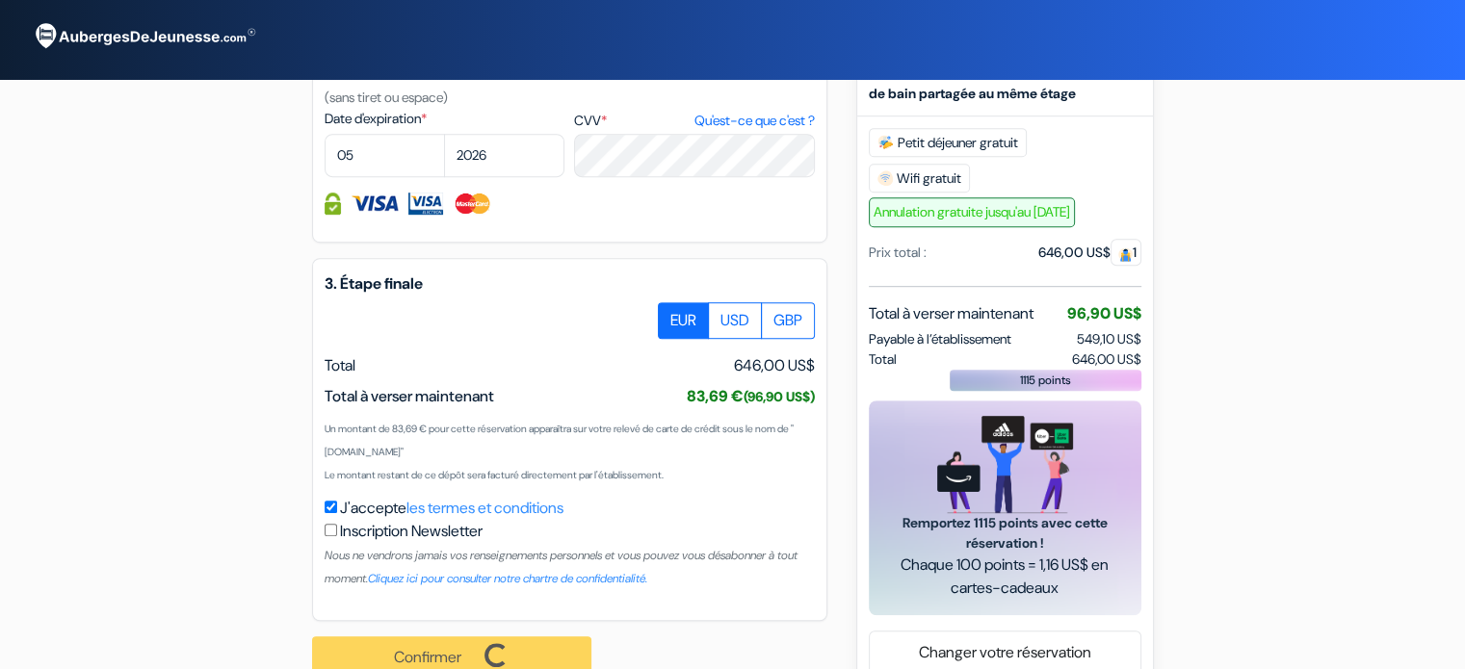
scroll to position [1110, 0]
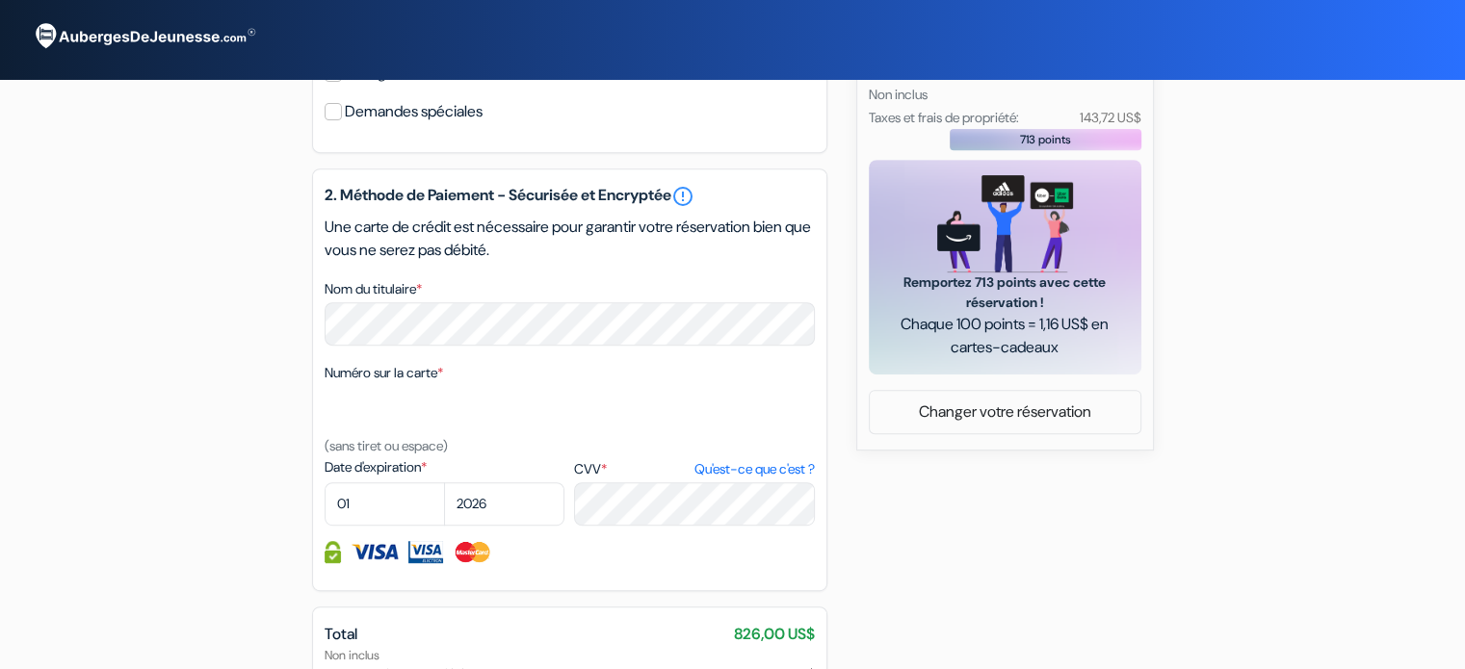
scroll to position [1012, 0]
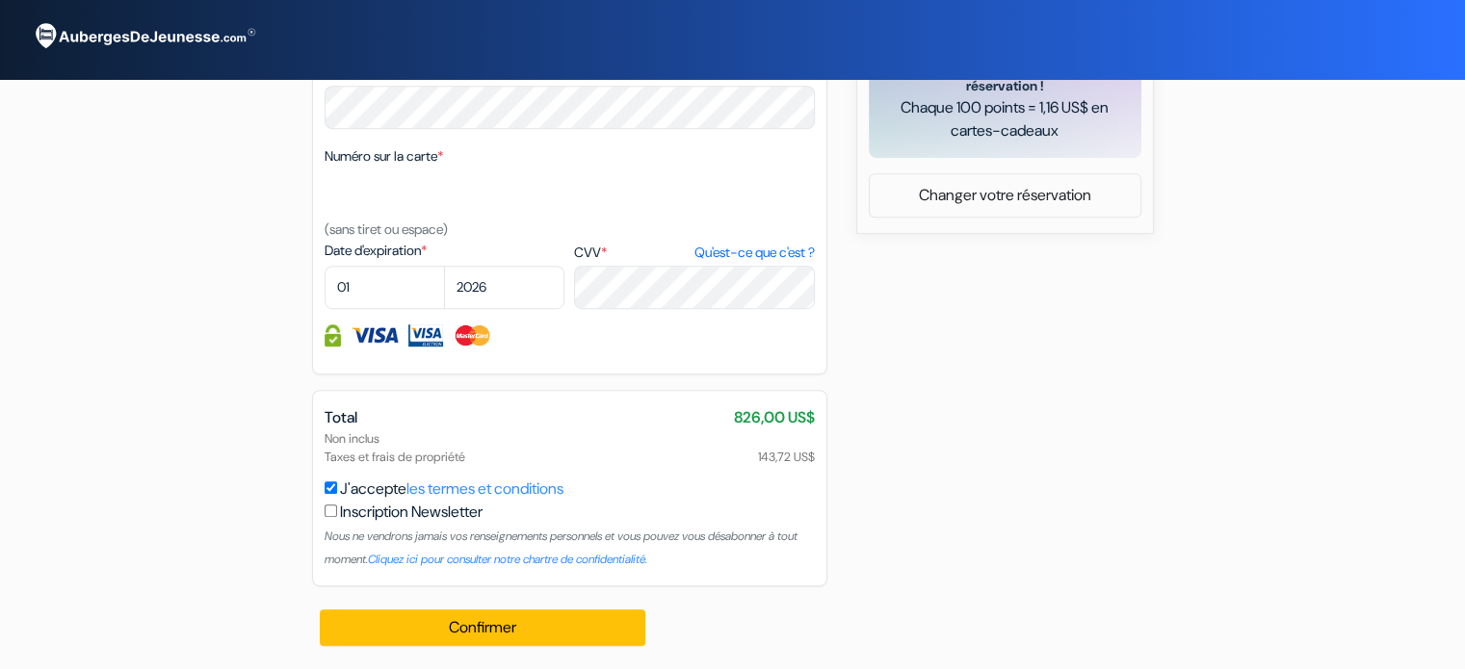
drag, startPoint x: 331, startPoint y: 439, endPoint x: 356, endPoint y: 442, distance: 25.2
click at [335, 440] on div "Total 826,00 US$ Non inclus Taxes et frais de propriété 143,72 US$ J'accepte le…" at bounding box center [569, 488] width 515 height 197
click at [390, 435] on div "Non inclus Taxes et frais de propriété 143,72 US$" at bounding box center [570, 448] width 490 height 37
drag, startPoint x: 386, startPoint y: 436, endPoint x: 318, endPoint y: 436, distance: 68.4
click at [318, 436] on div "Total 826,00 US$ Non inclus Taxes et frais de propriété 143,72 US$ J'accepte le…" at bounding box center [569, 488] width 515 height 197
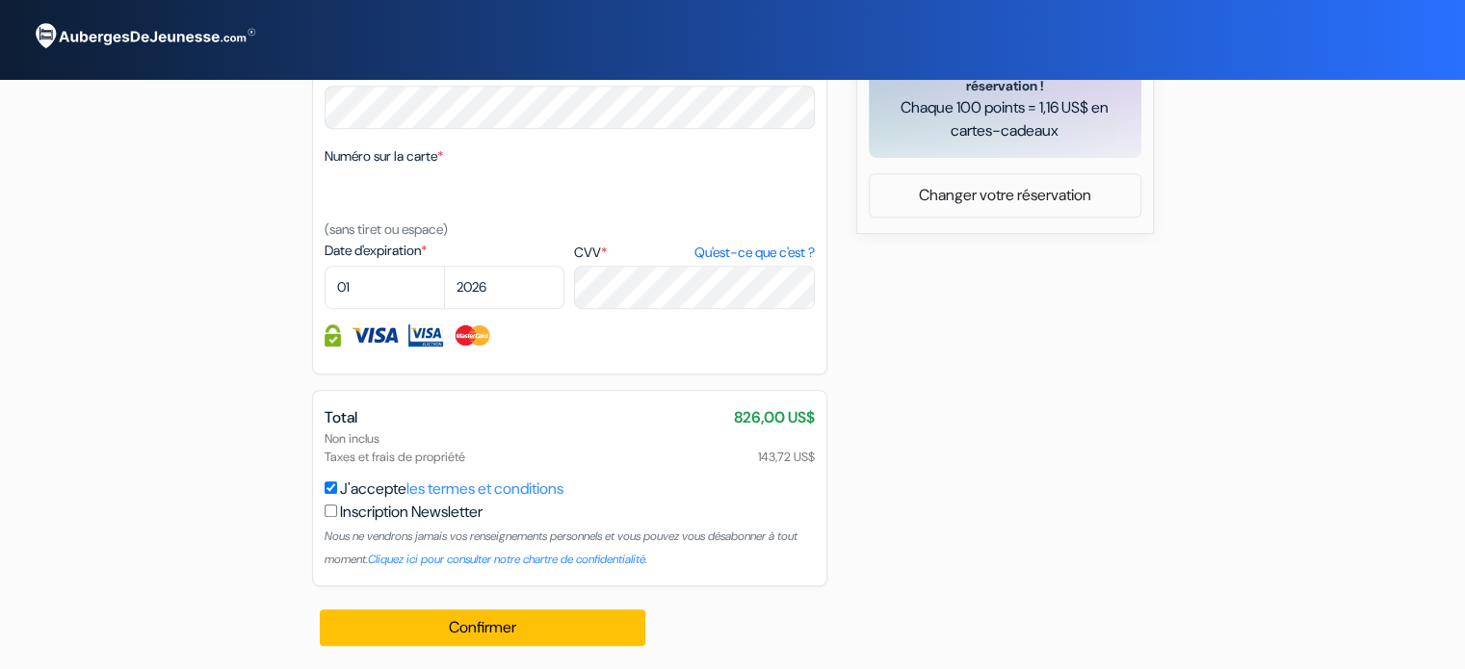
click at [771, 464] on span "143,72 US$" at bounding box center [786, 457] width 57 height 18
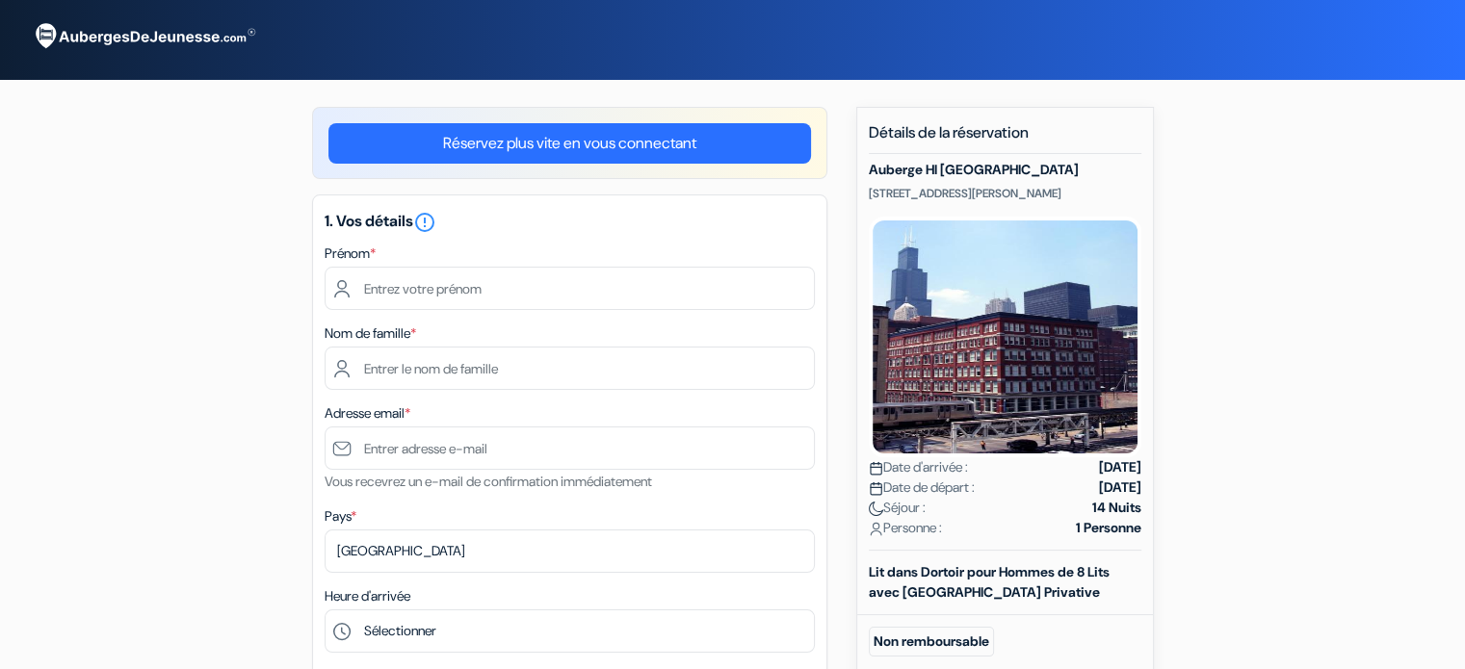
scroll to position [0, 0]
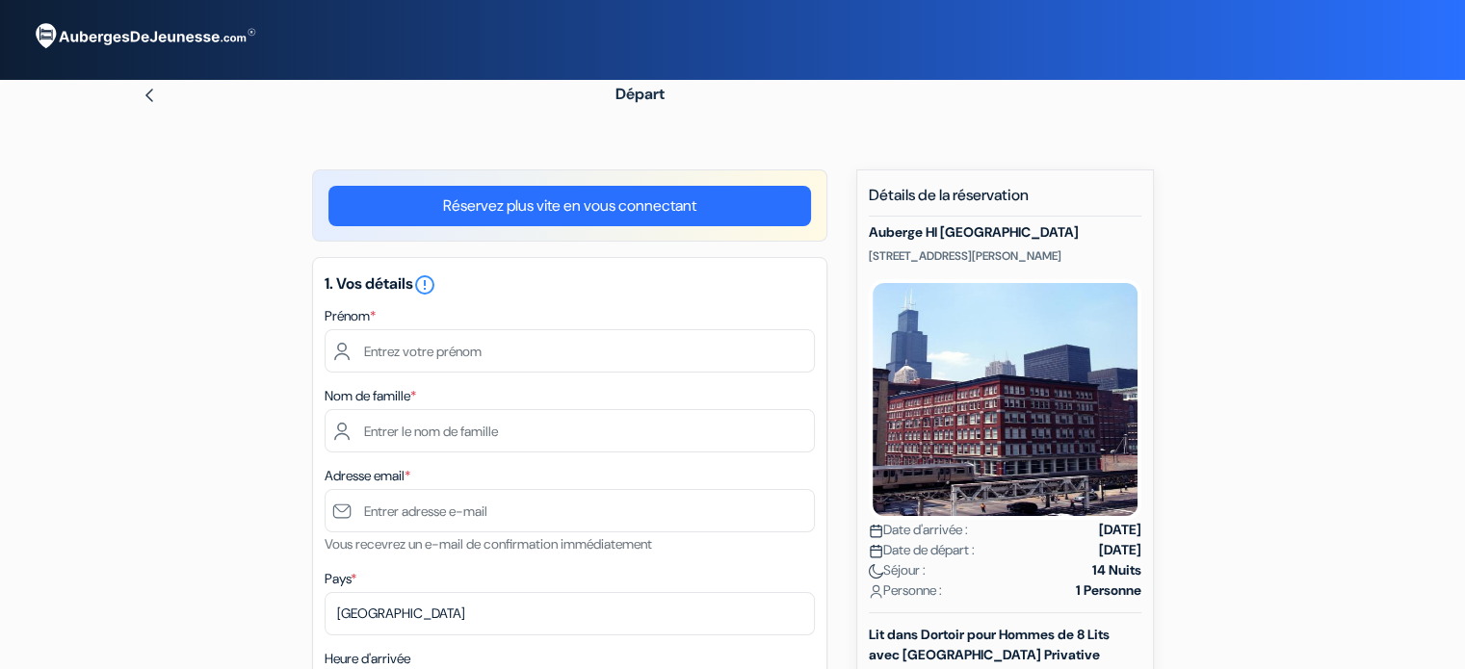
click at [147, 99] on img at bounding box center [149, 95] width 15 height 15
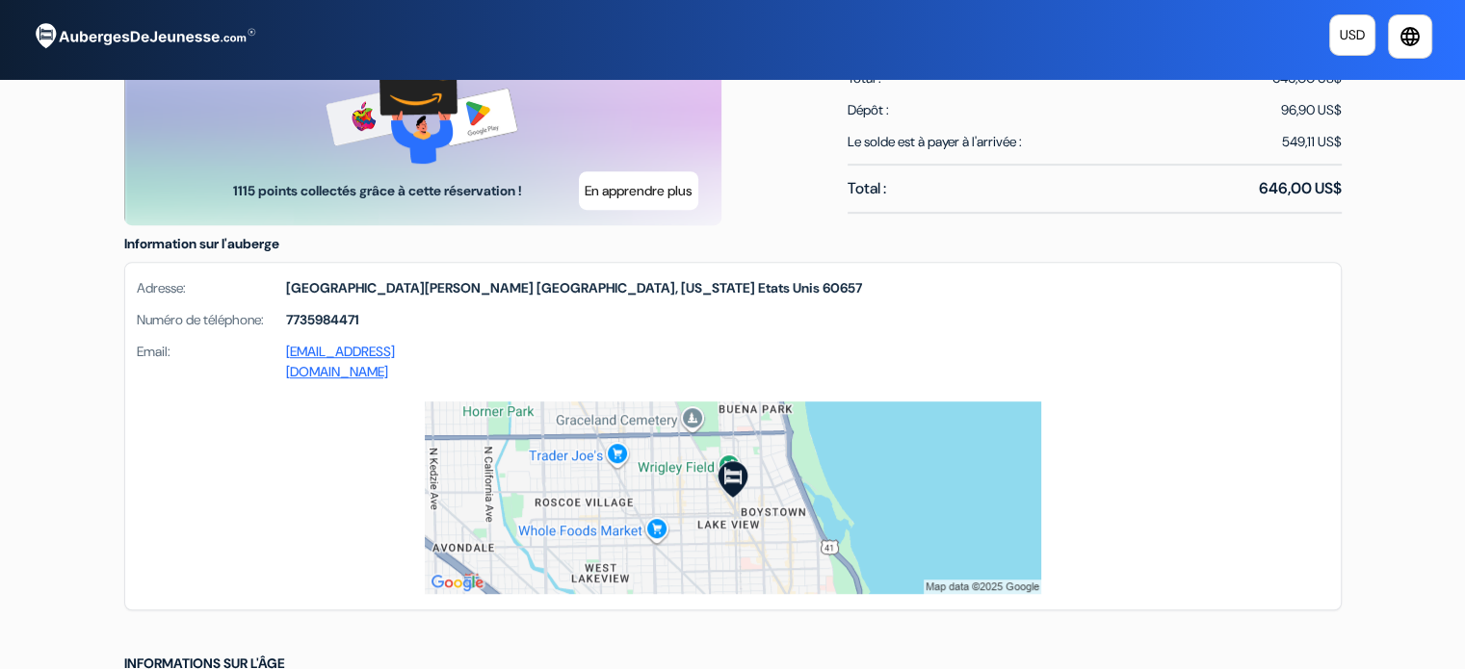
scroll to position [513, 0]
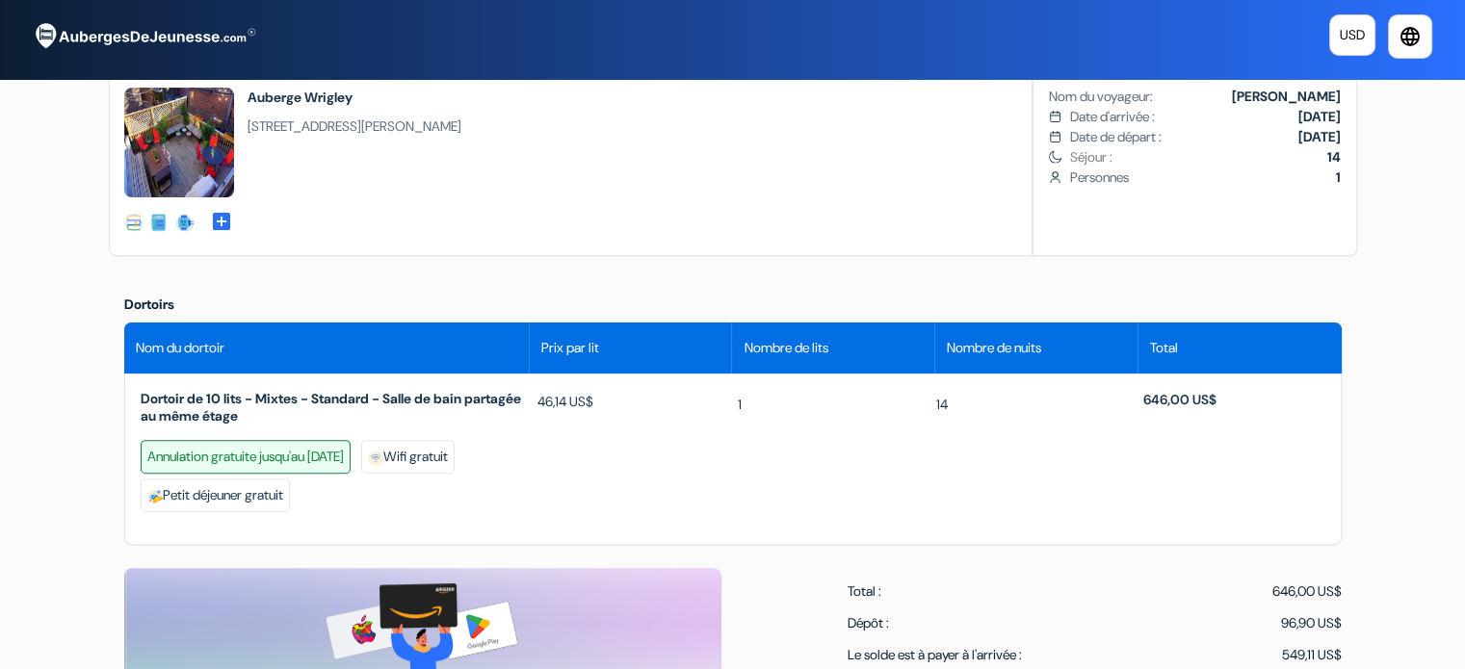
drag, startPoint x: 247, startPoint y: 143, endPoint x: 532, endPoint y: 130, distance: 285.4
click at [476, 130] on div "social-fun jobs private-rooms-details add_box" at bounding box center [293, 164] width 366 height 182
click at [583, 148] on div "social-fun jobs private-rooms-details add_box" at bounding box center [733, 164] width 1248 height 184
